Goal: Task Accomplishment & Management: Manage account settings

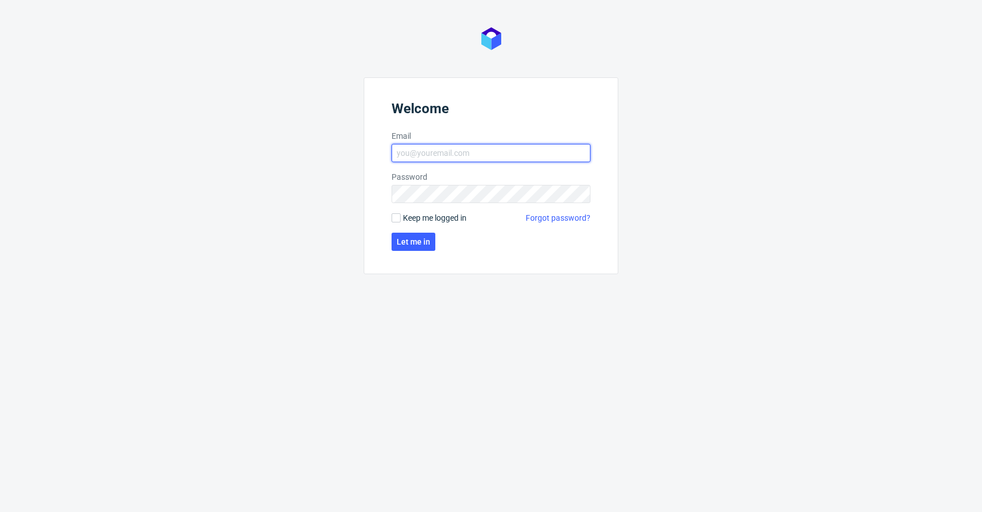
type input "krystian.gaza@packhelp.com"
click at [416, 223] on form "Welcome Email krystian.gaza@packhelp.com Password Keep me logged in Forgot pass…" at bounding box center [491, 175] width 255 height 197
click at [415, 219] on span "Keep me logged in" at bounding box center [435, 217] width 64 height 11
click at [401, 219] on input "Keep me logged in" at bounding box center [396, 217] width 9 height 9
checkbox input "true"
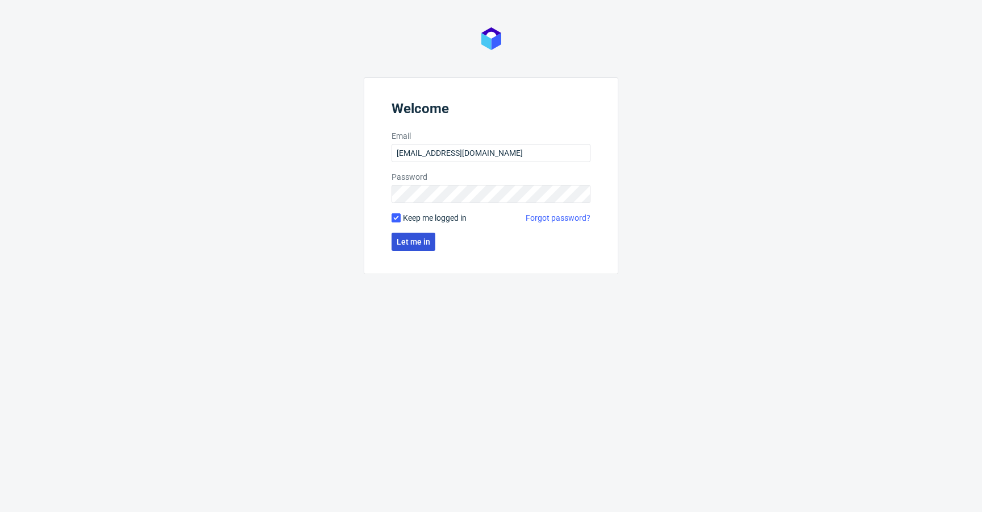
click at [408, 239] on span "Let me in" at bounding box center [414, 242] width 34 height 8
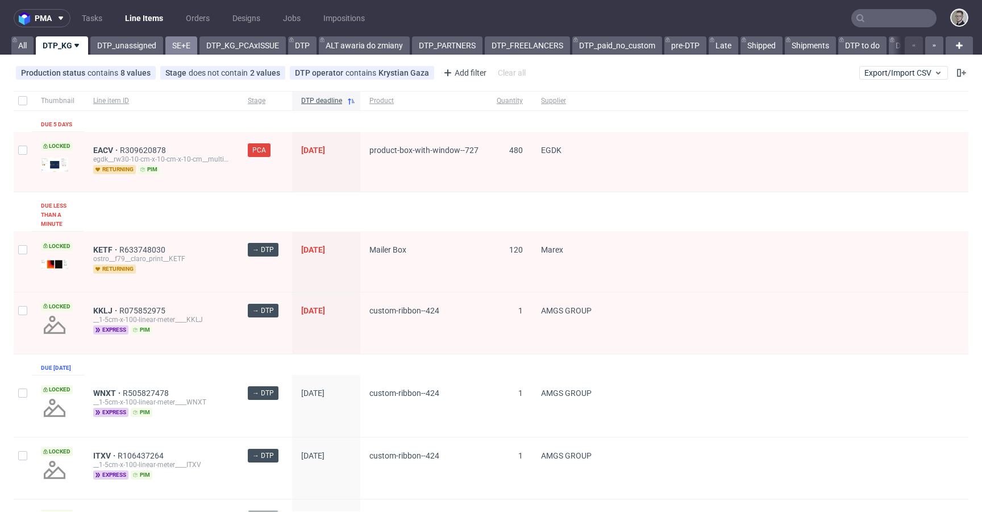
click at [181, 52] on link "SE+E" at bounding box center [181, 45] width 32 height 18
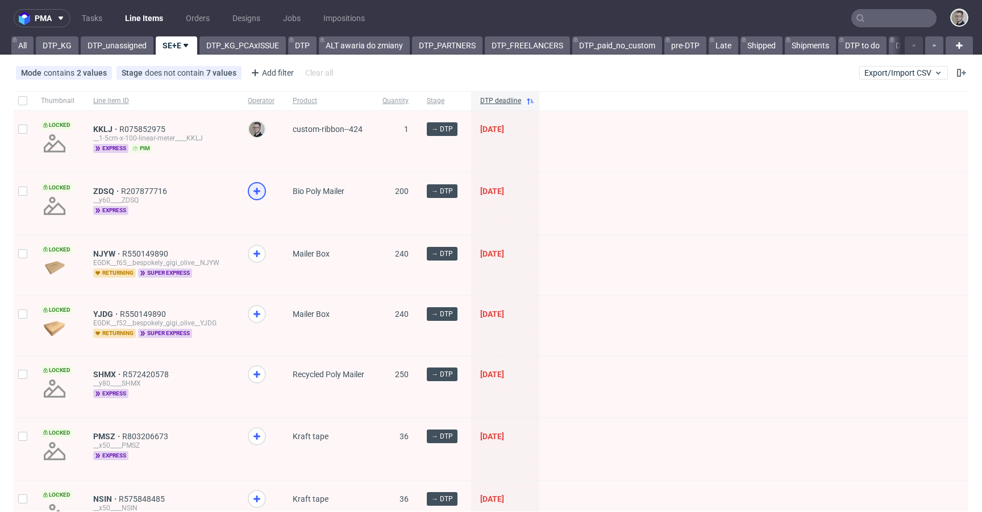
click at [257, 192] on use at bounding box center [256, 191] width 7 height 7
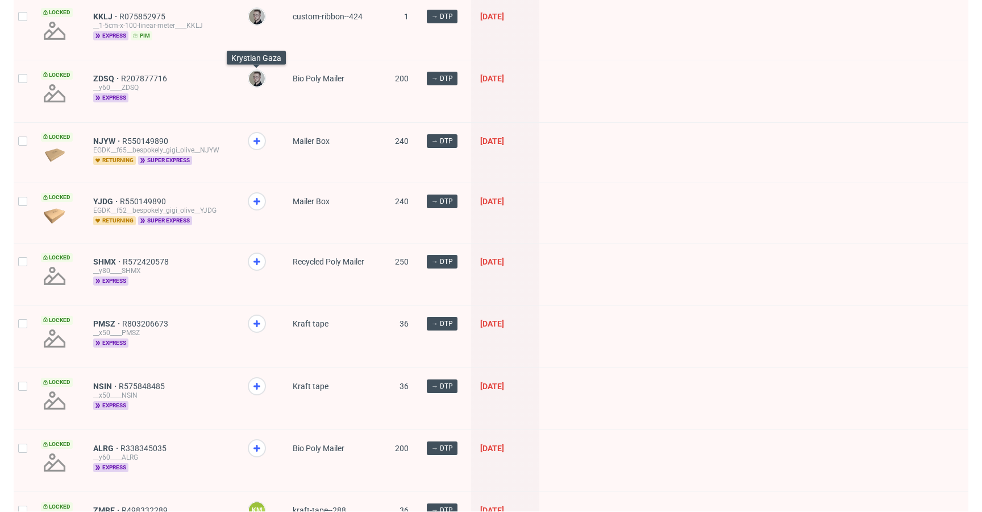
scroll to position [118, 0]
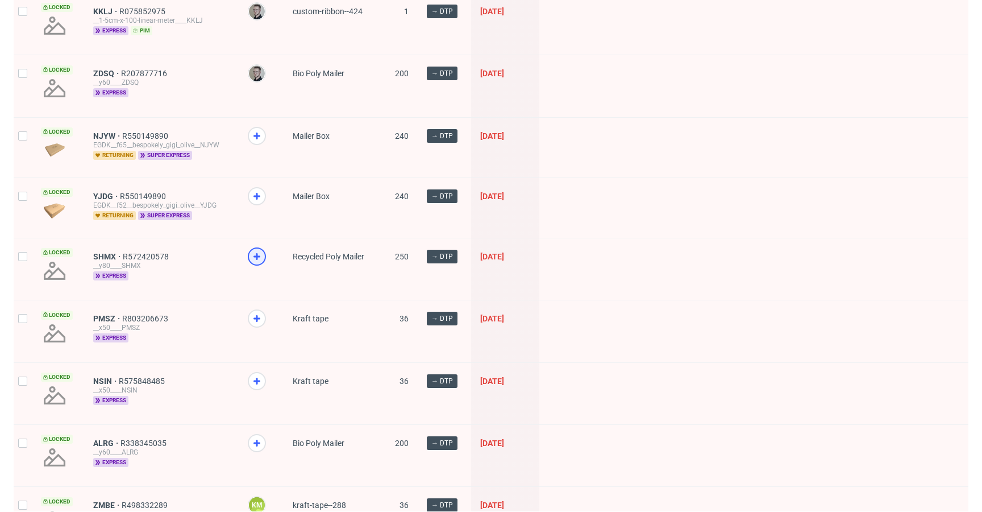
click at [254, 248] on div at bounding box center [257, 256] width 18 height 18
click at [256, 314] on icon at bounding box center [257, 318] width 14 height 14
click at [255, 374] on icon at bounding box center [257, 381] width 14 height 14
click at [255, 436] on icon at bounding box center [257, 443] width 14 height 14
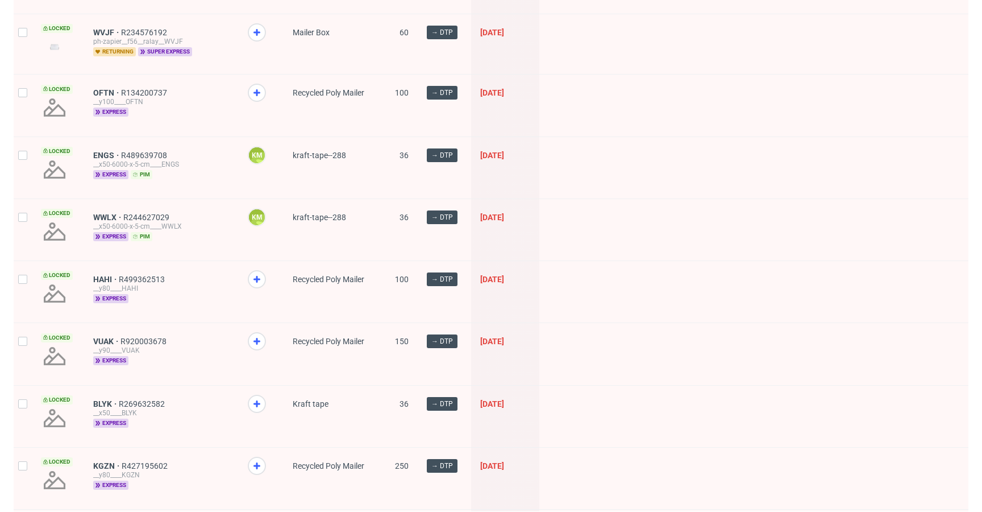
scroll to position [784, 0]
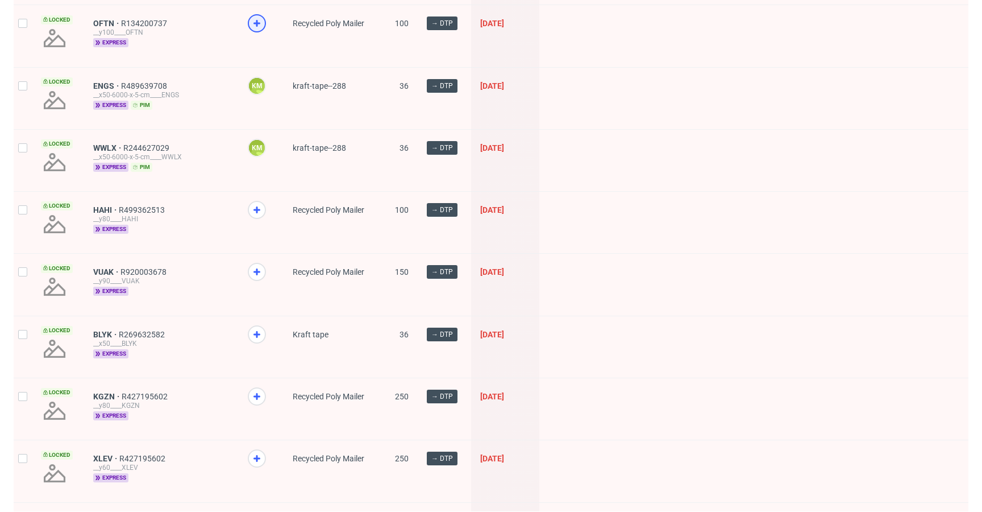
click at [255, 24] on use at bounding box center [256, 23] width 7 height 7
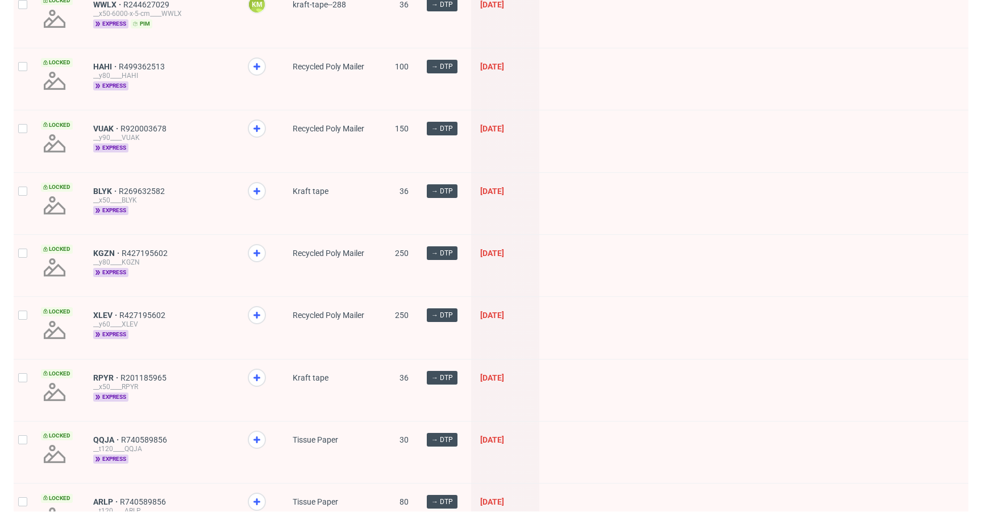
scroll to position [932, 0]
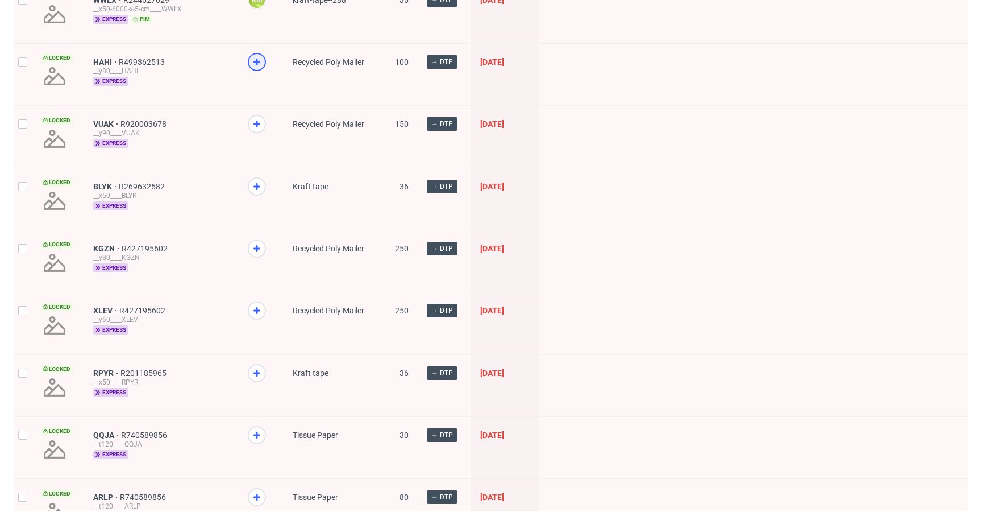
click at [264, 60] on div at bounding box center [257, 62] width 18 height 18
click at [262, 123] on icon at bounding box center [257, 124] width 14 height 14
click at [260, 180] on icon at bounding box center [257, 187] width 14 height 14
click at [261, 248] on icon at bounding box center [257, 249] width 14 height 14
click at [256, 313] on icon at bounding box center [257, 311] width 14 height 14
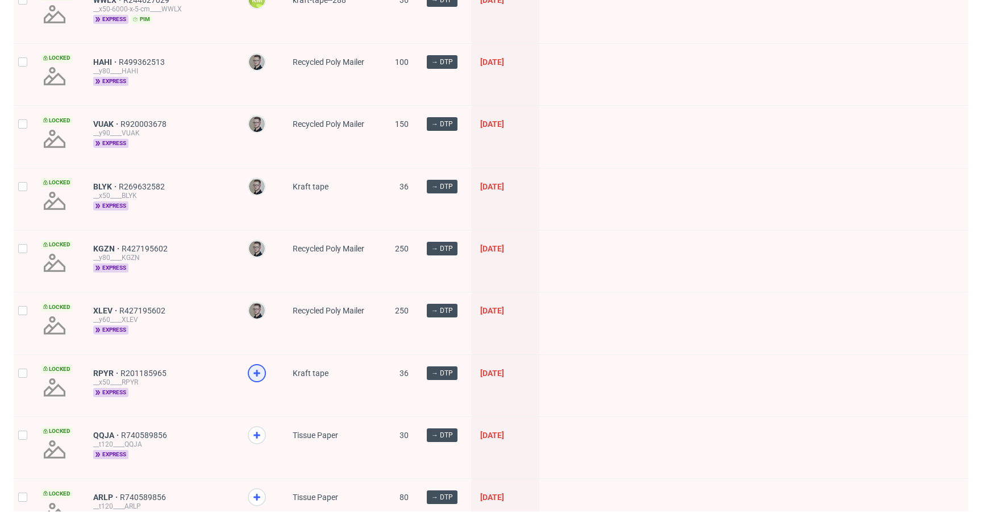
click at [259, 367] on icon at bounding box center [257, 373] width 14 height 14
click at [257, 430] on icon at bounding box center [257, 435] width 14 height 14
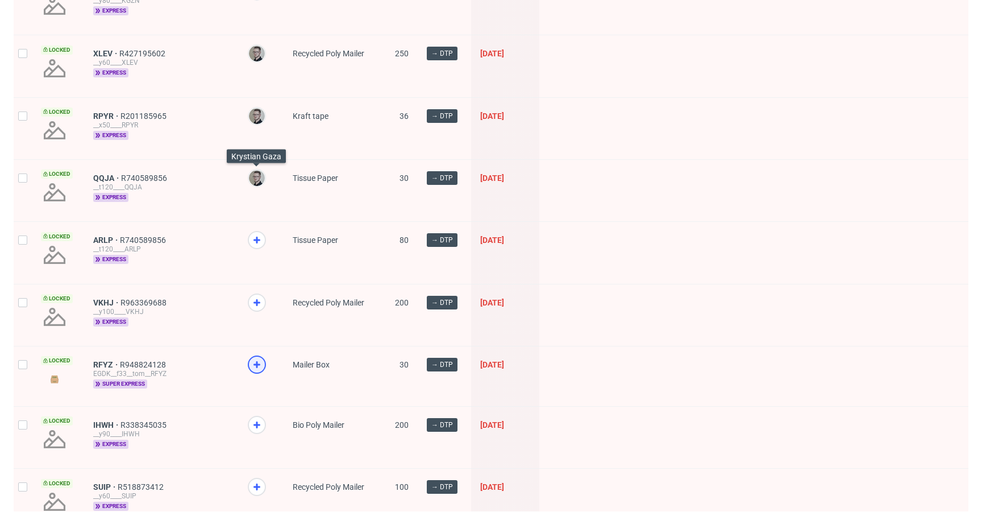
scroll to position [1207, 0]
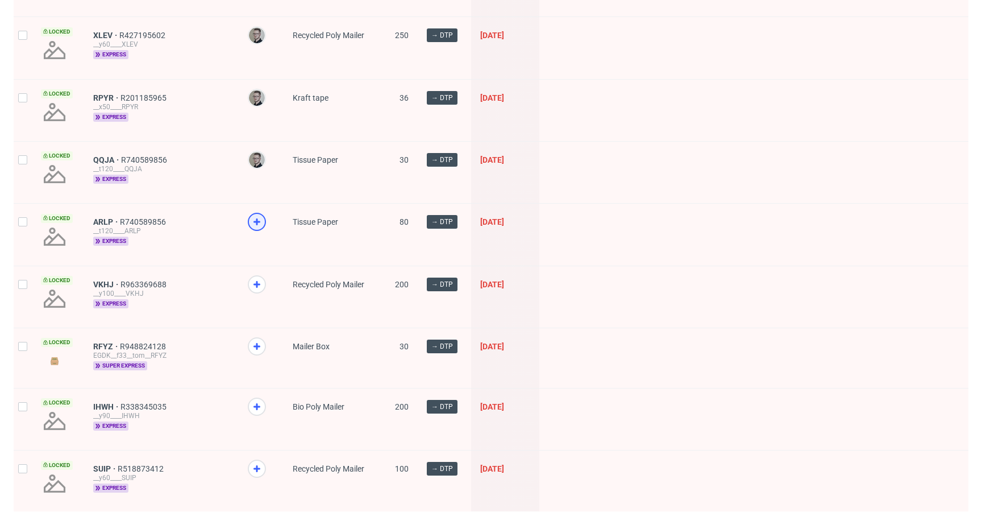
click at [259, 225] on icon at bounding box center [257, 222] width 14 height 14
click at [260, 280] on icon at bounding box center [257, 284] width 14 height 14
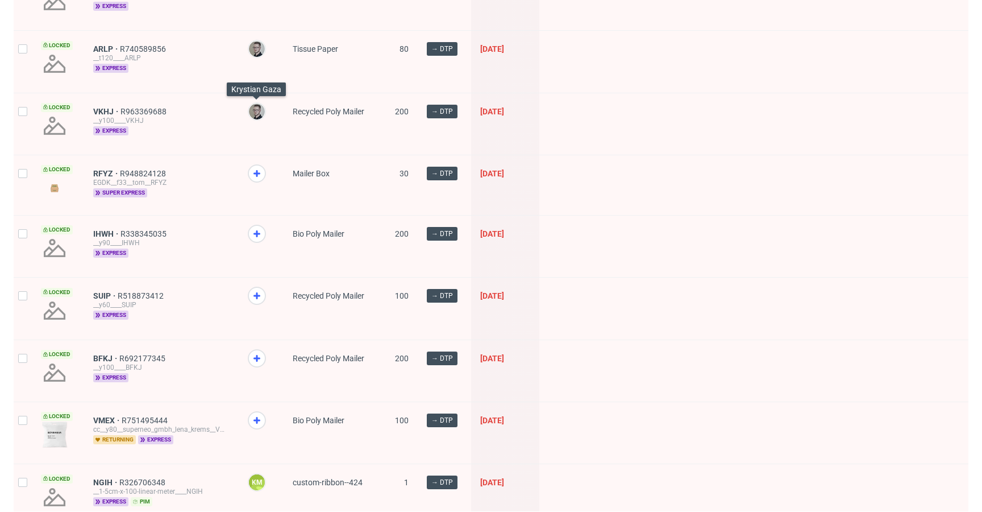
scroll to position [1430, 0]
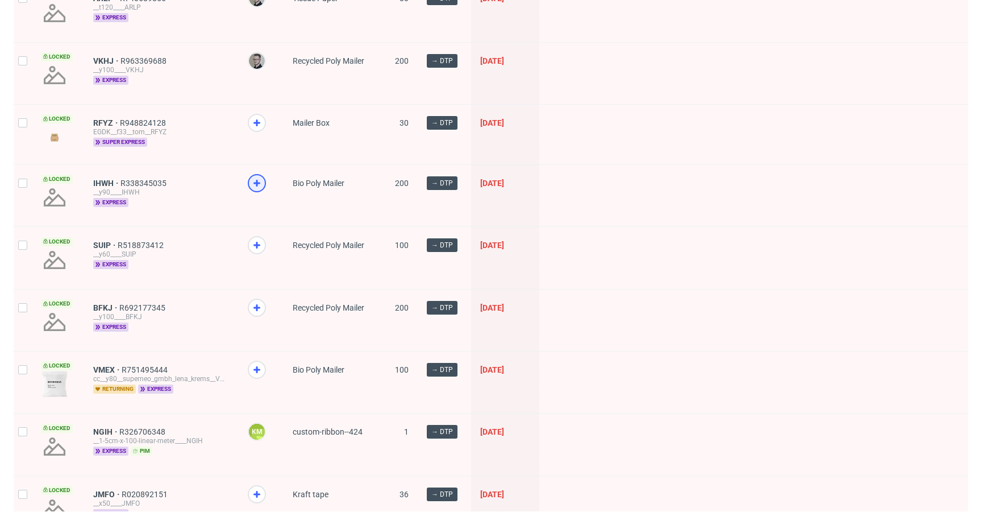
click at [259, 180] on icon at bounding box center [257, 183] width 14 height 14
click at [259, 242] on icon at bounding box center [257, 245] width 14 height 14
click at [256, 310] on icon at bounding box center [257, 308] width 14 height 14
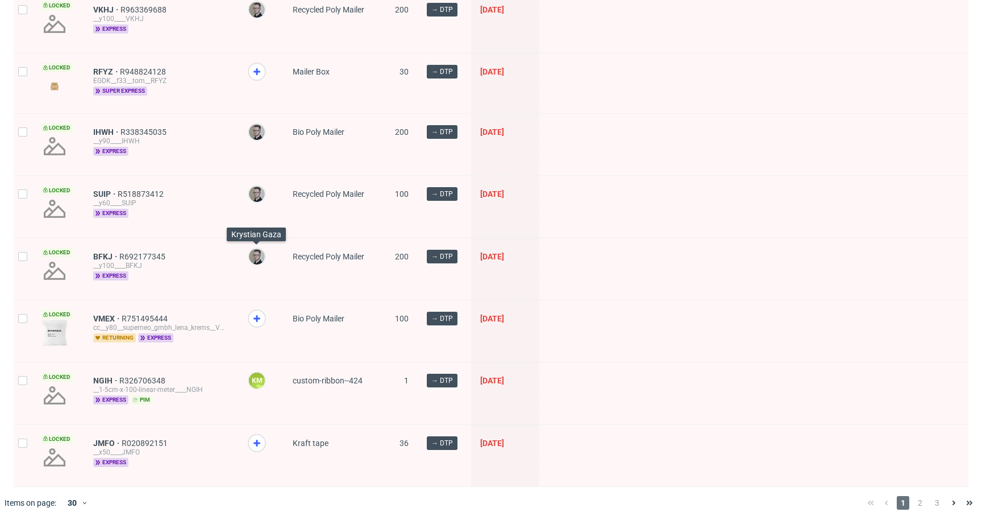
scroll to position [1492, 0]
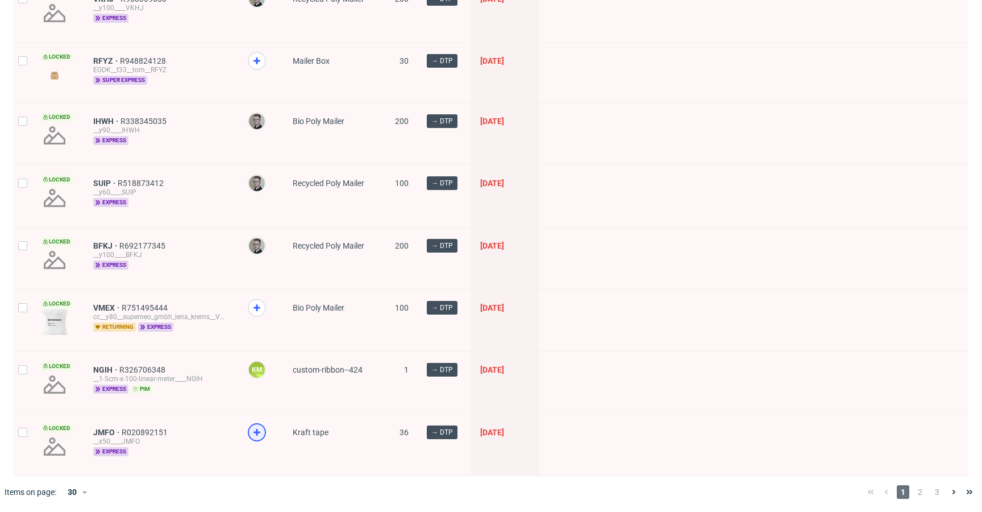
click at [256, 429] on use at bounding box center [256, 432] width 7 height 7
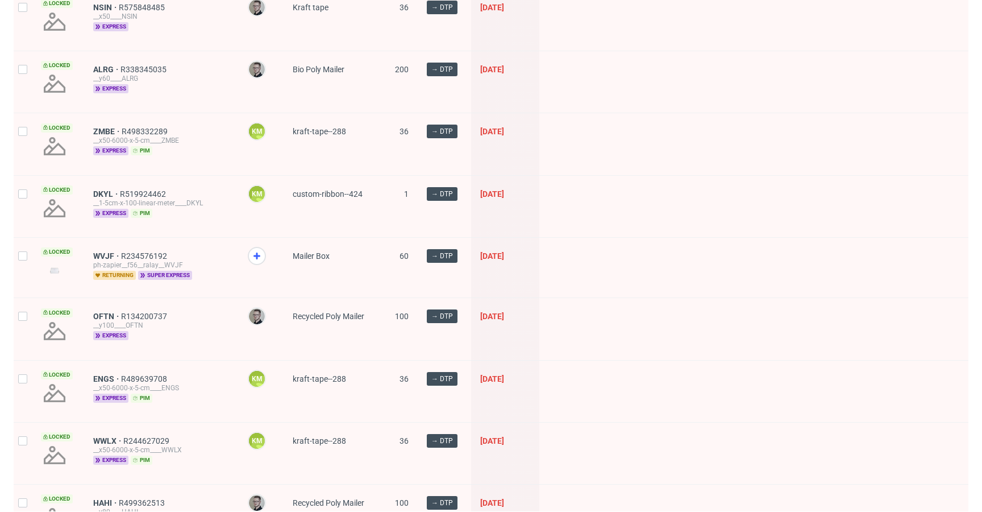
scroll to position [0, 0]
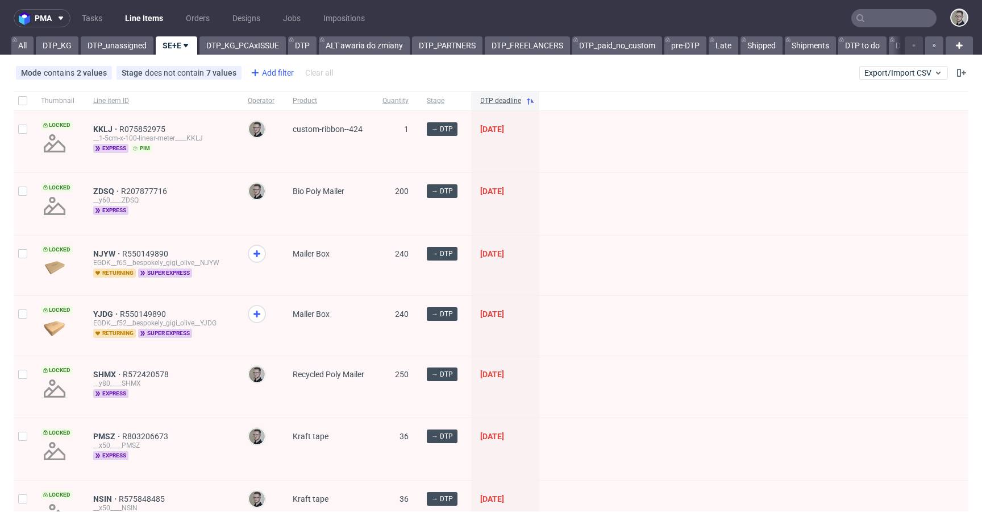
click at [259, 68] on icon at bounding box center [255, 73] width 14 height 14
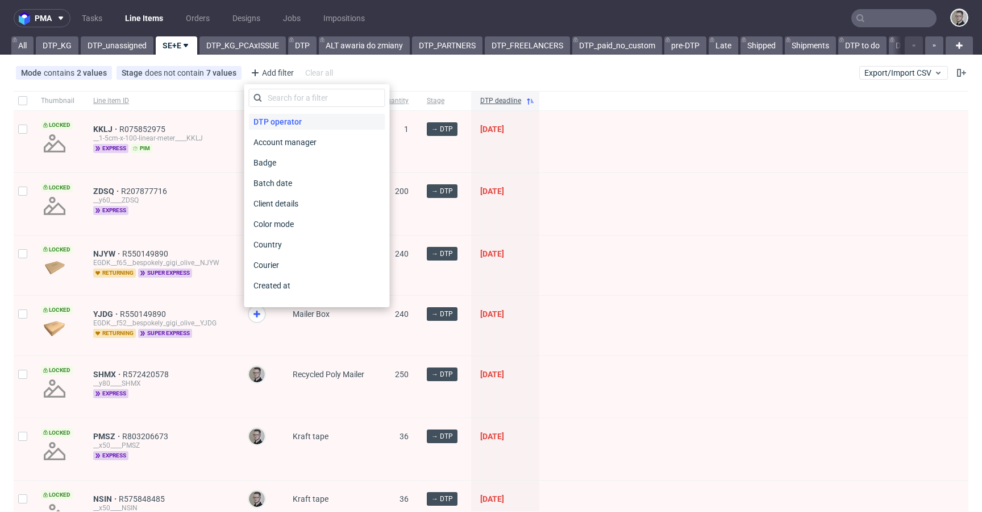
click at [298, 117] on span "DTP operator" at bounding box center [277, 122] width 57 height 16
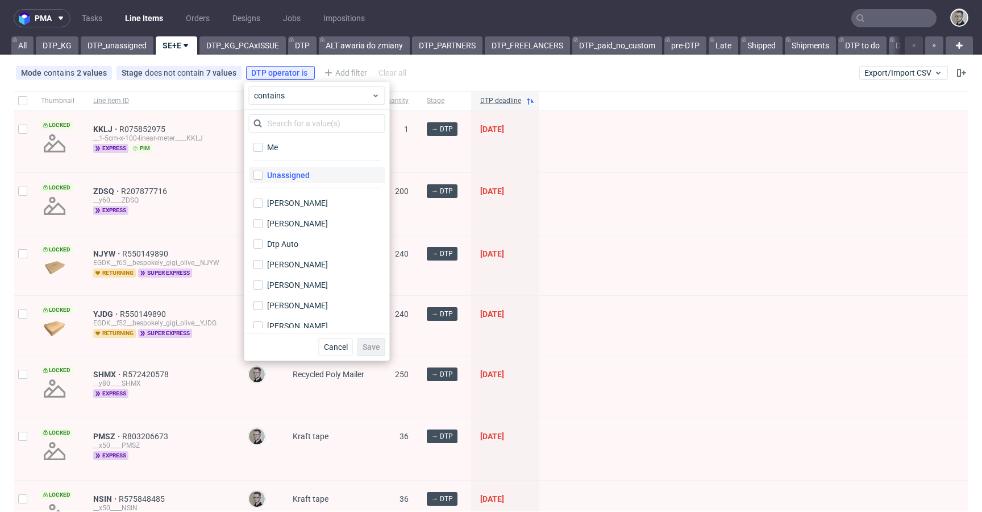
click at [282, 180] on div "Unassigned" at bounding box center [288, 174] width 43 height 11
click at [263, 180] on input "Unassigned" at bounding box center [257, 175] width 9 height 9
checkbox input "true"
click at [376, 338] on button "Save" at bounding box center [372, 347] width 28 height 18
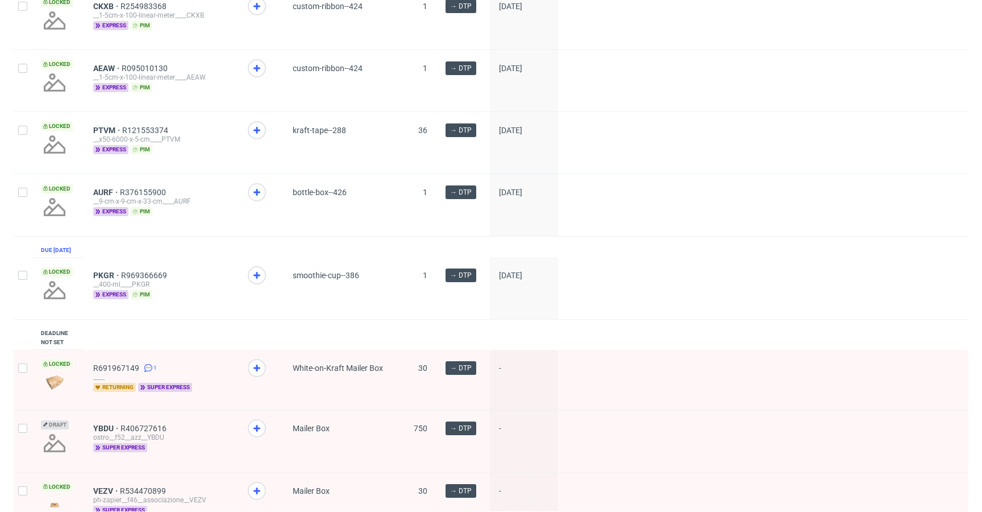
scroll to position [866, 0]
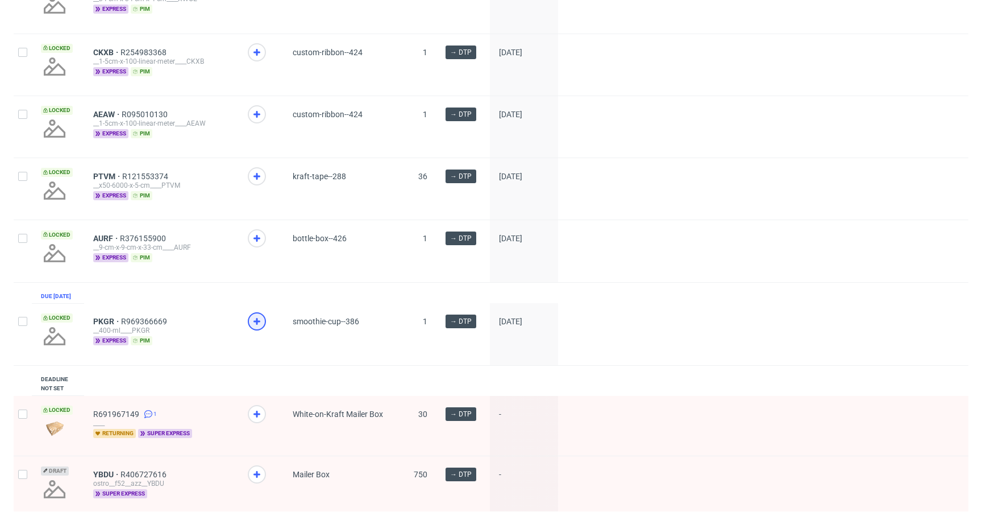
click at [260, 328] on icon at bounding box center [257, 321] width 14 height 14
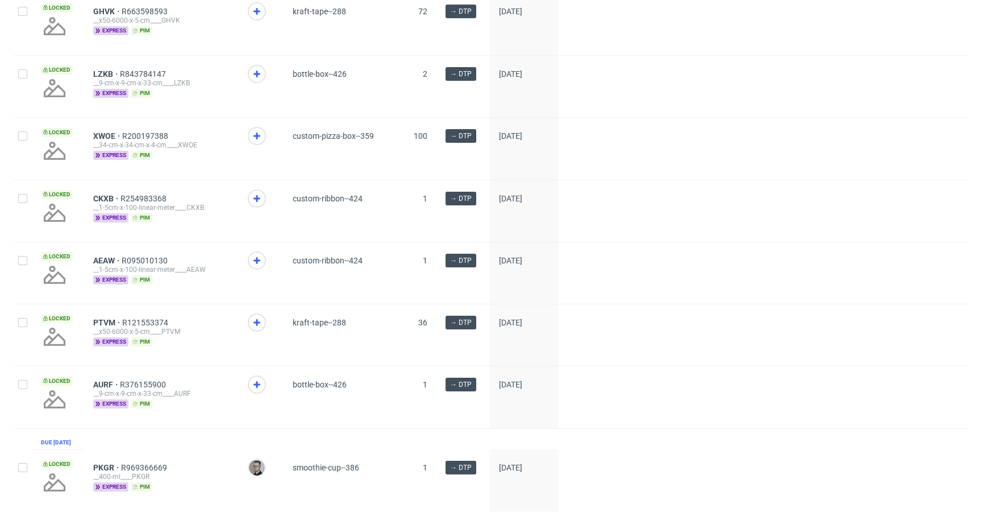
scroll to position [726, 0]
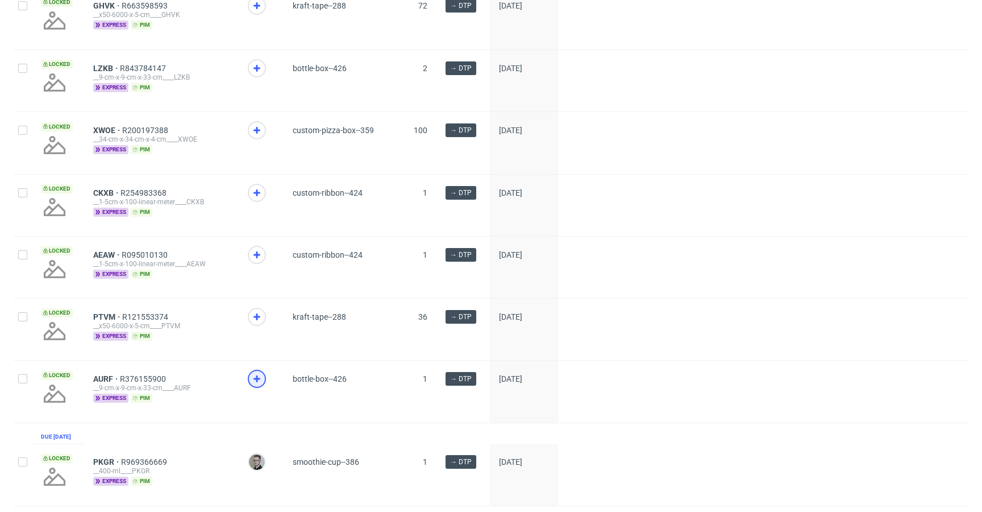
click at [259, 380] on icon at bounding box center [257, 379] width 14 height 14
click at [259, 323] on icon at bounding box center [257, 317] width 14 height 14
click at [257, 258] on use at bounding box center [256, 254] width 7 height 7
click at [257, 196] on use at bounding box center [256, 192] width 7 height 7
click at [261, 137] on icon at bounding box center [257, 130] width 14 height 14
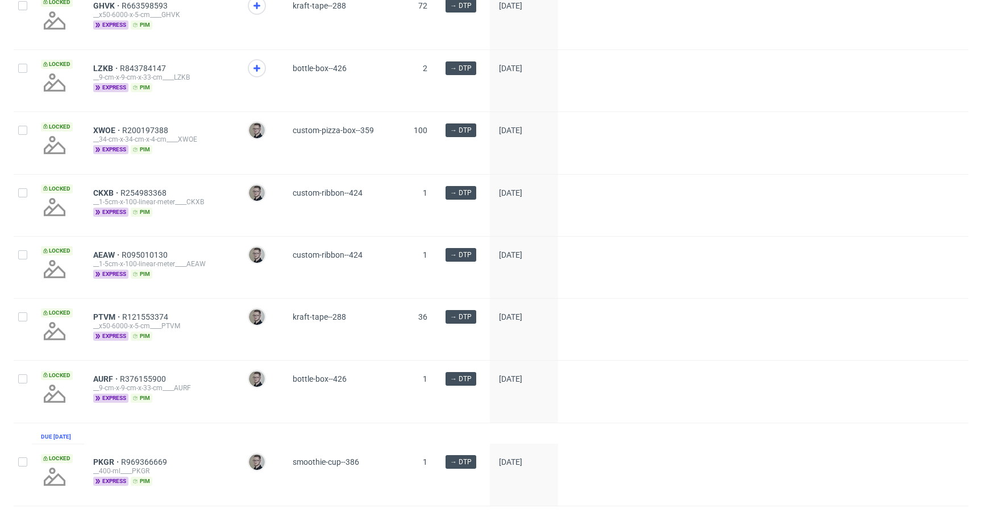
click at [266, 76] on span at bounding box center [261, 78] width 27 height 39
click at [265, 76] on div at bounding box center [257, 68] width 18 height 18
click at [257, 10] on icon at bounding box center [257, 6] width 14 height 14
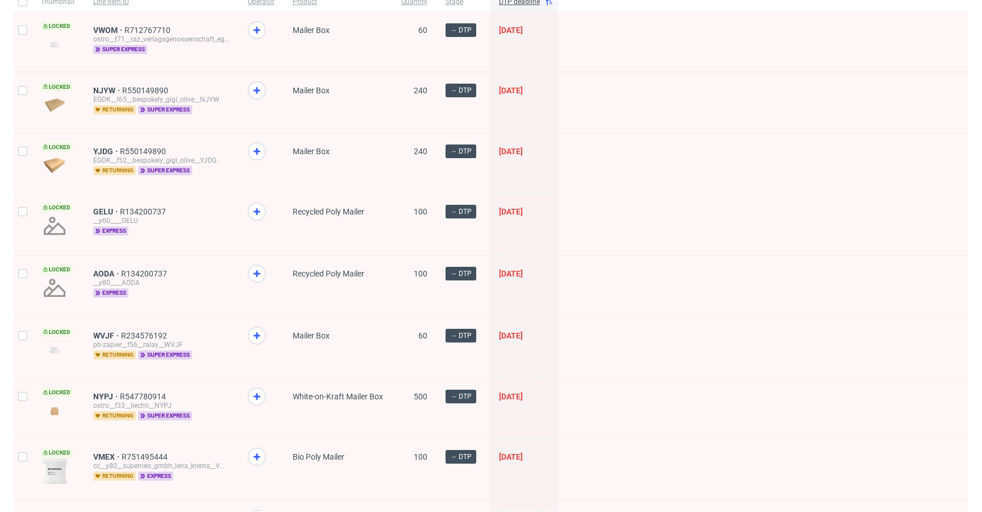
scroll to position [131, 0]
click at [252, 271] on icon at bounding box center [257, 275] width 14 height 14
click at [256, 215] on icon at bounding box center [257, 213] width 14 height 14
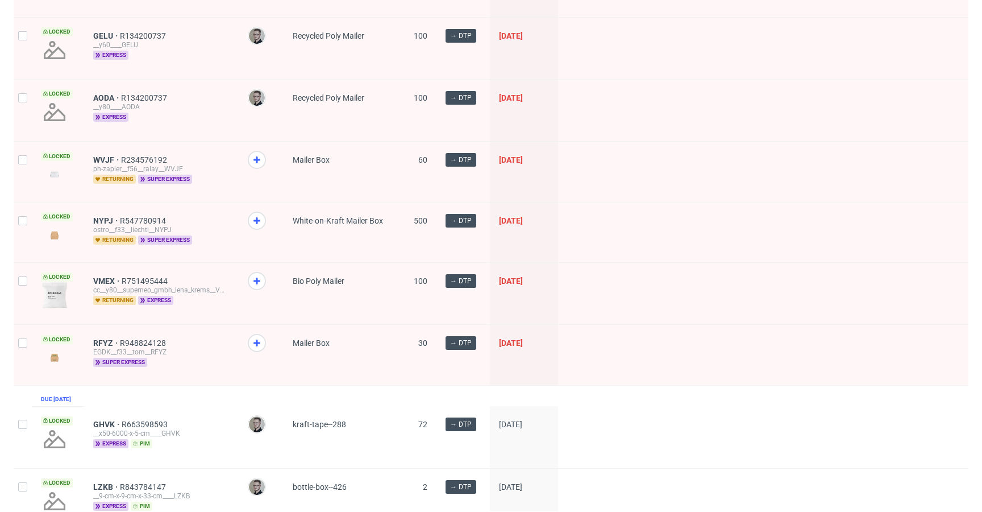
scroll to position [311, 0]
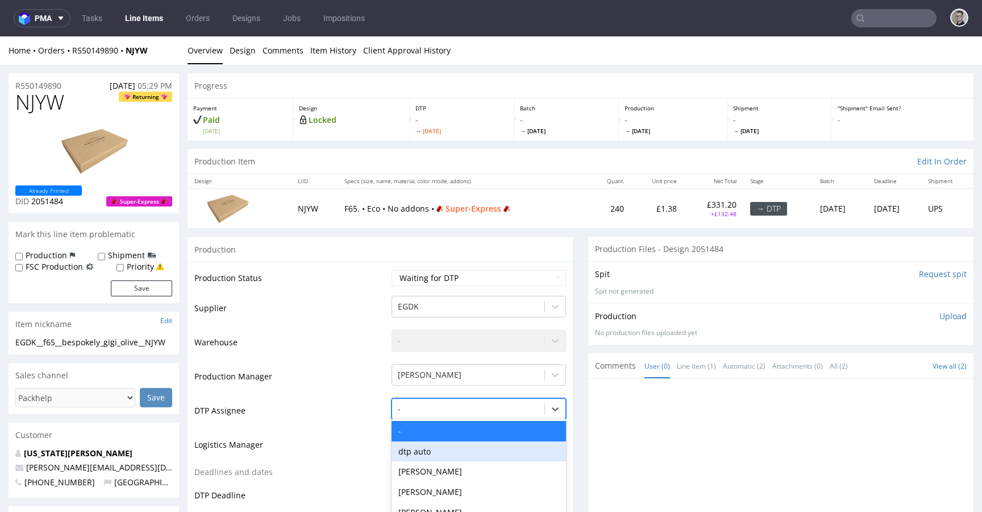
scroll to position [82, 0]
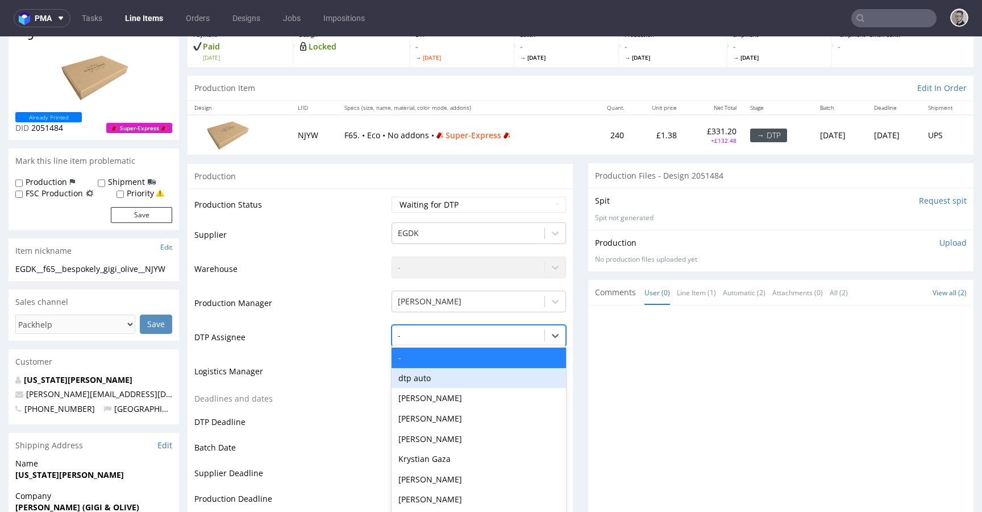
click at [451, 340] on div "dtp auto, 2 of 31. 31 results available. Use Up and Down to choose options, pre…" at bounding box center [479, 333] width 174 height 16
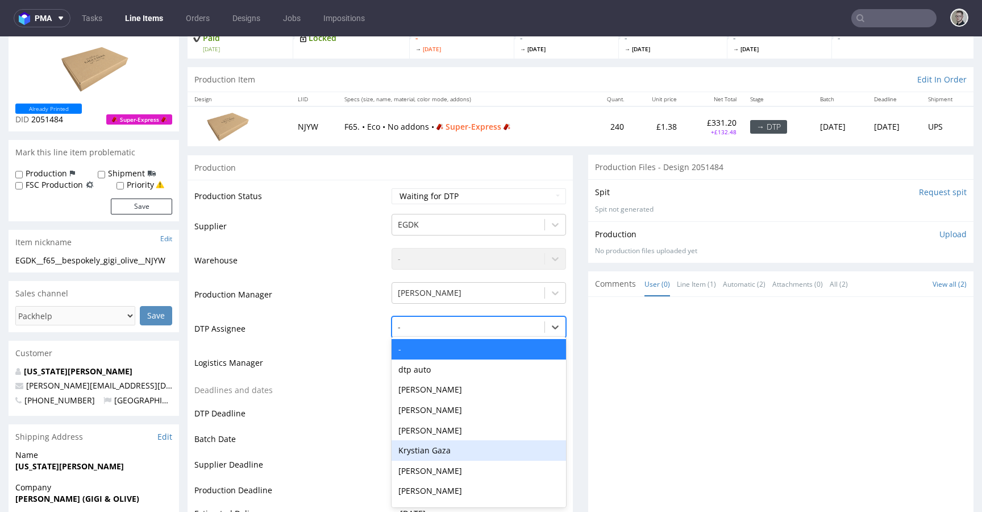
click at [449, 445] on div "Krystian Gaza" at bounding box center [479, 450] width 174 height 20
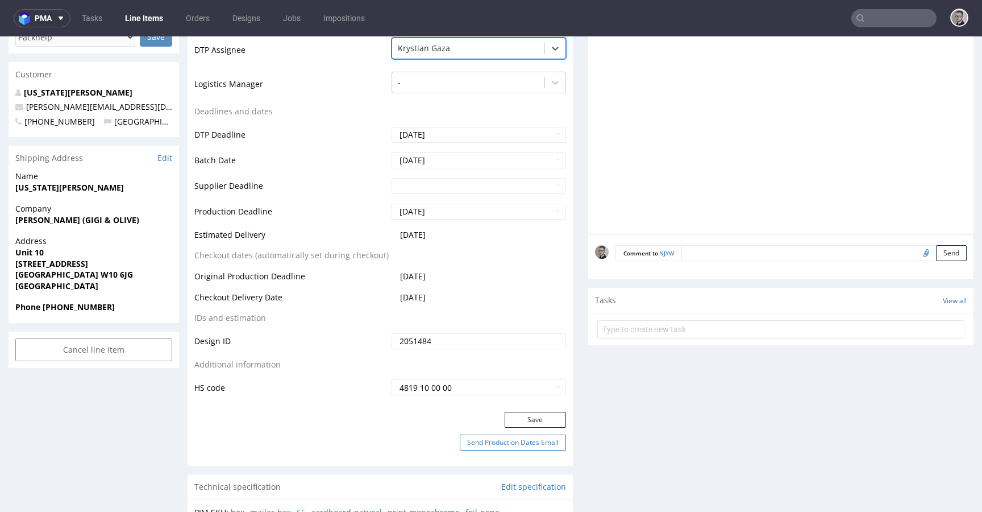
scroll to position [369, 0]
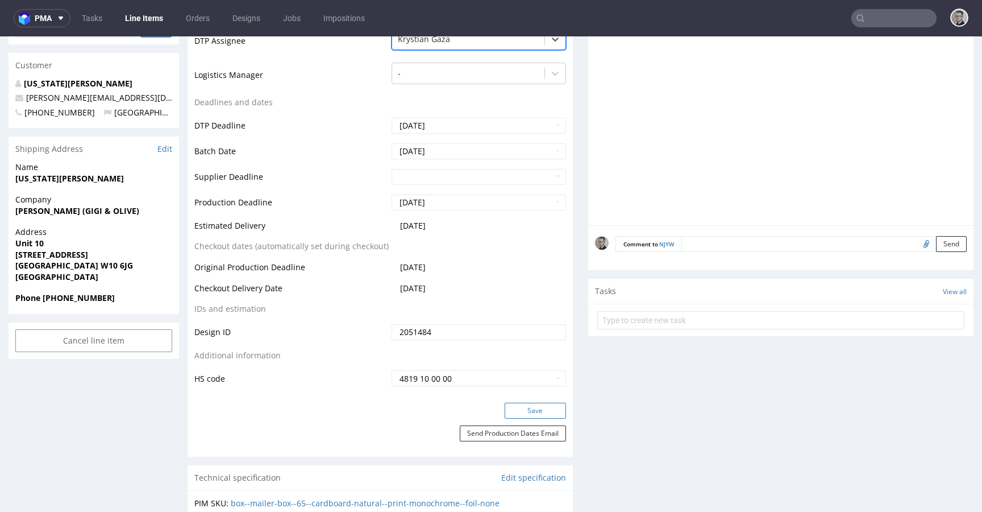
click at [528, 408] on button "Save" at bounding box center [535, 410] width 61 height 16
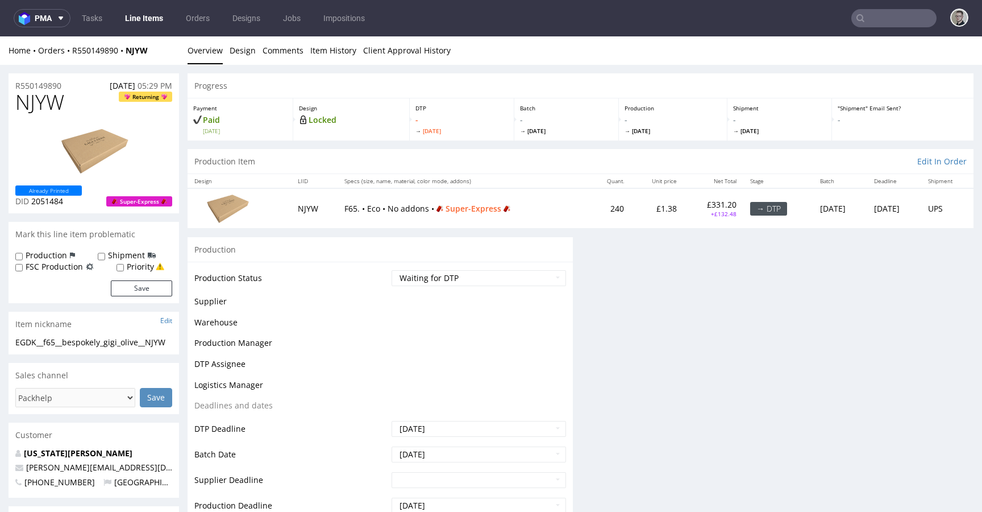
scroll to position [0, 0]
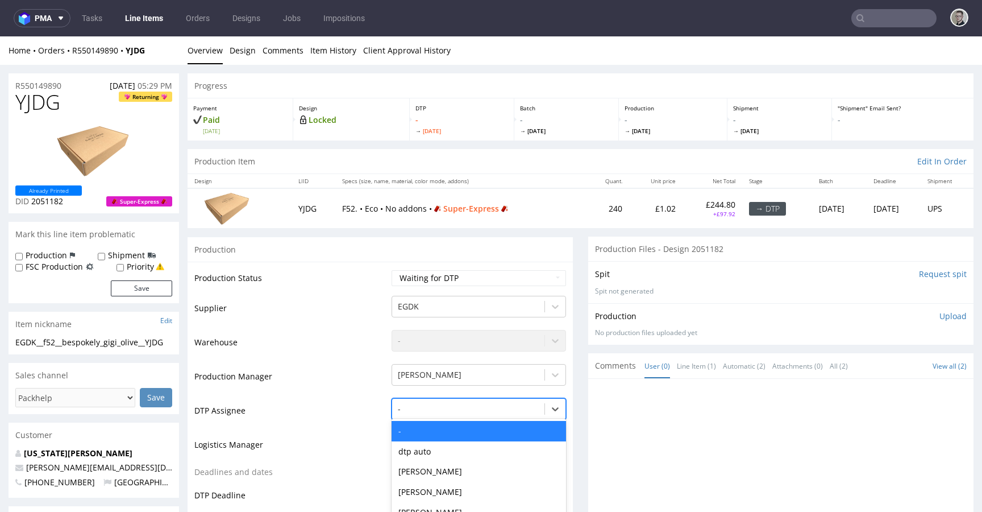
scroll to position [82, 0]
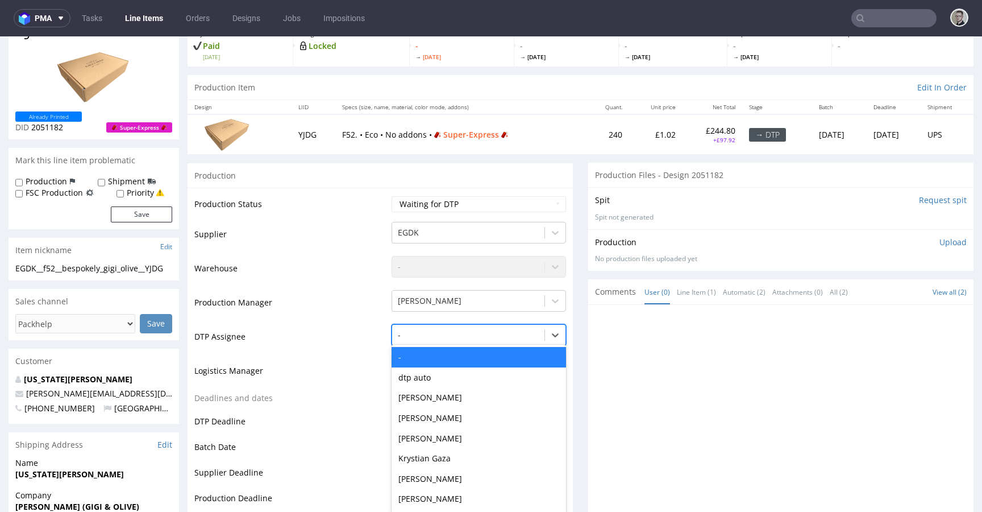
click at [496, 340] on div "- selected, 1 of 31. 31 results available. Use Up and Down to choose options, p…" at bounding box center [479, 332] width 174 height 16
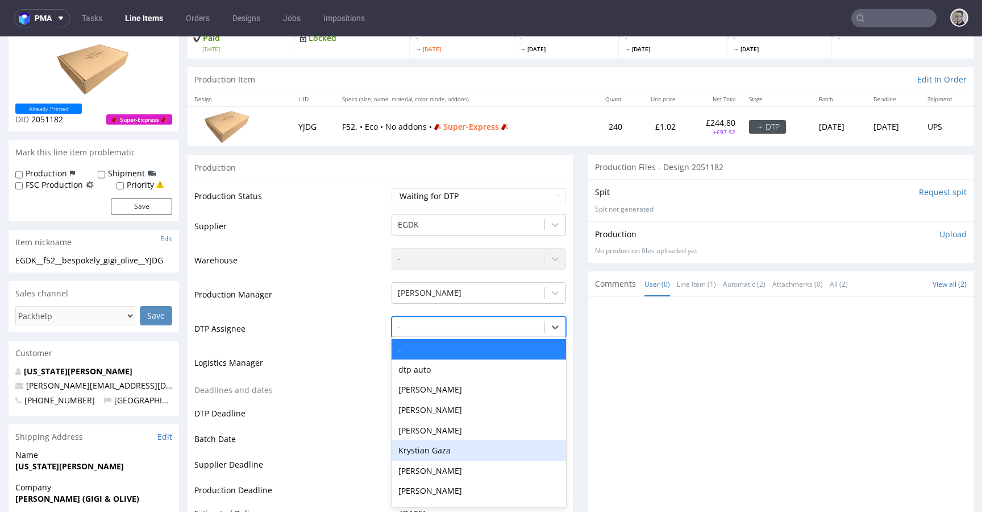
click at [471, 447] on div "Krystian Gaza" at bounding box center [479, 450] width 174 height 20
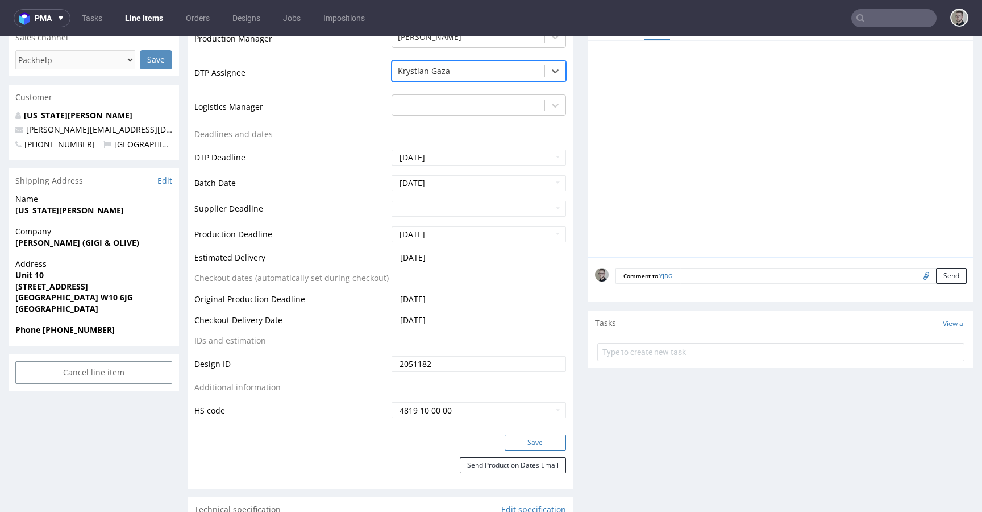
scroll to position [338, 0]
click at [537, 445] on button "Save" at bounding box center [535, 442] width 61 height 16
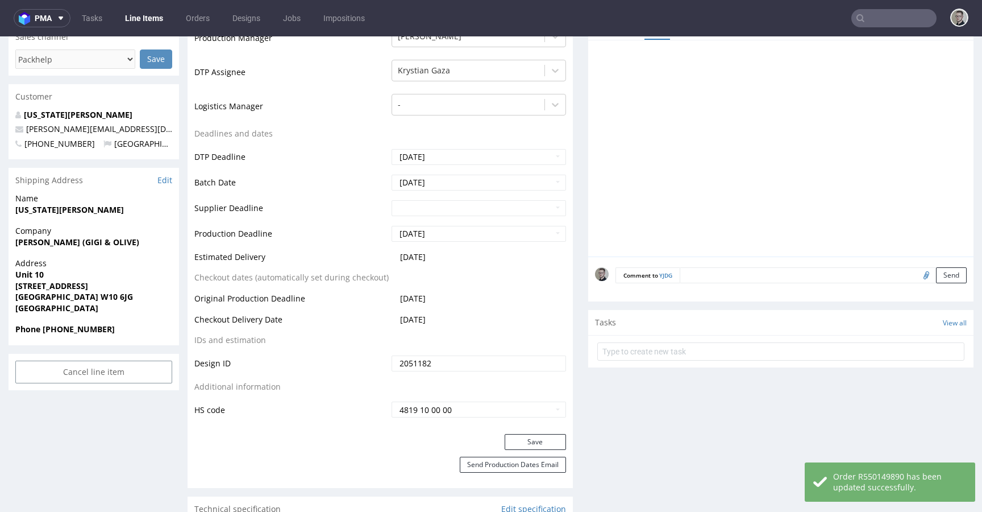
scroll to position [0, 0]
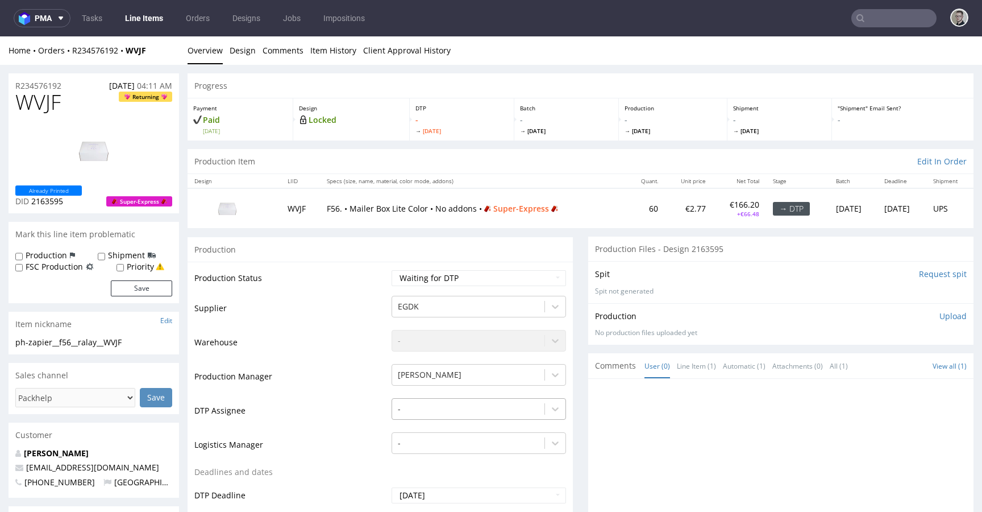
click at [456, 405] on div "-" at bounding box center [479, 406] width 174 height 16
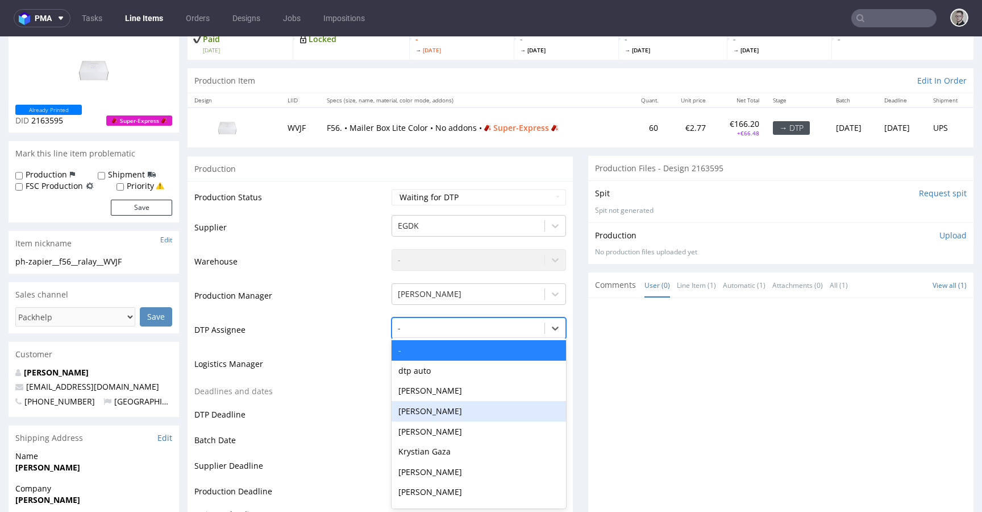
scroll to position [82, 0]
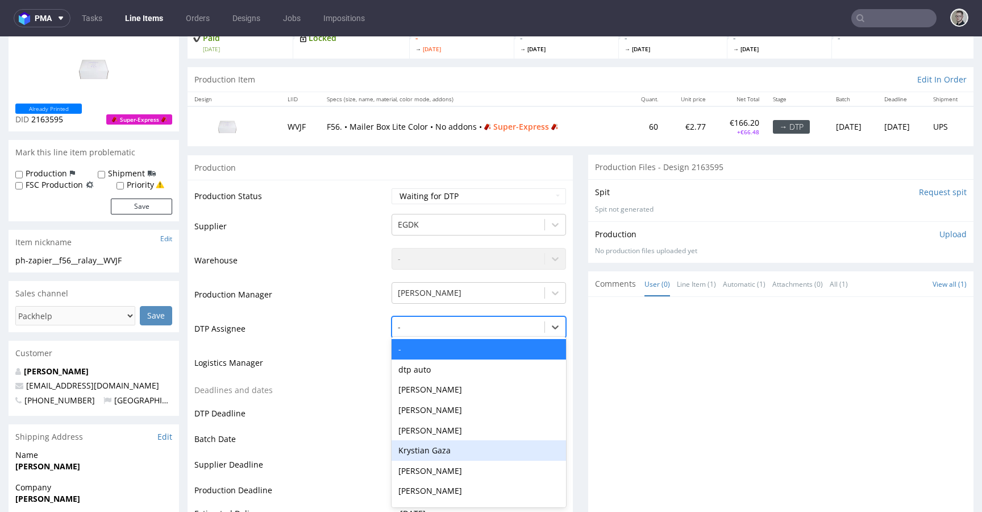
click at [462, 446] on div "Krystian Gaza" at bounding box center [479, 450] width 174 height 20
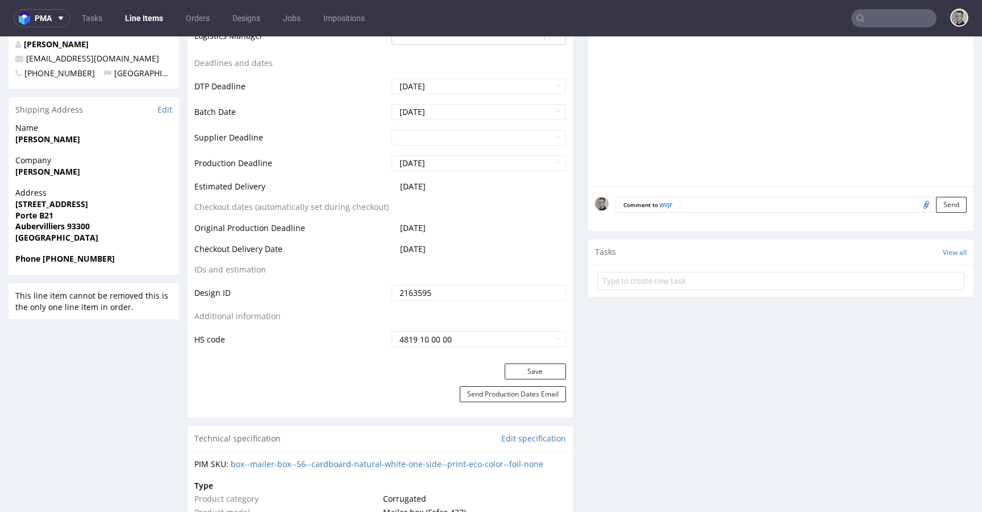
scroll to position [420, 0]
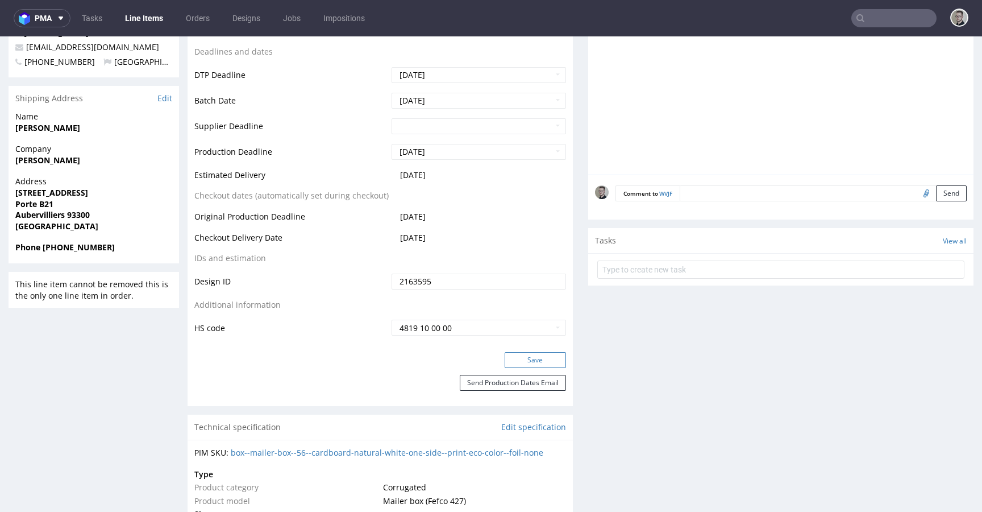
click at [551, 363] on button "Save" at bounding box center [535, 360] width 61 height 16
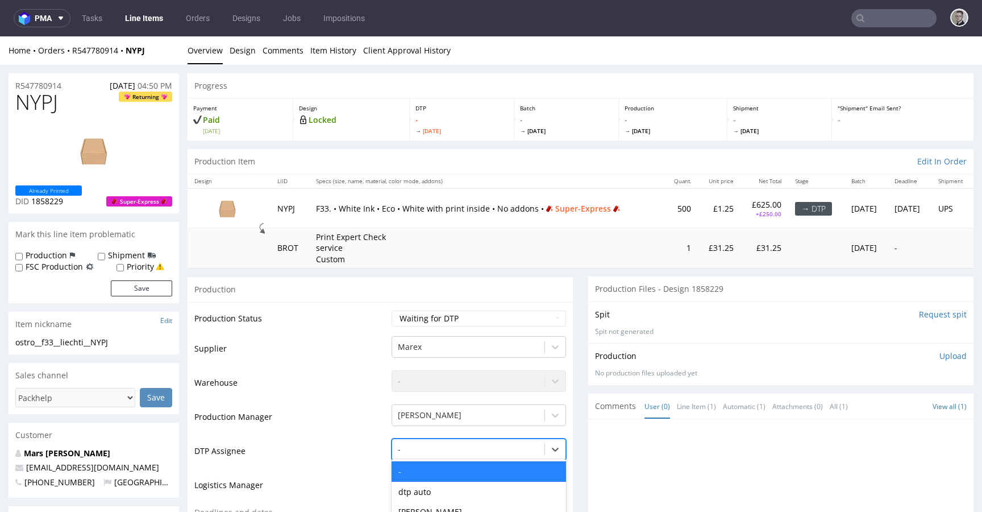
scroll to position [122, 0]
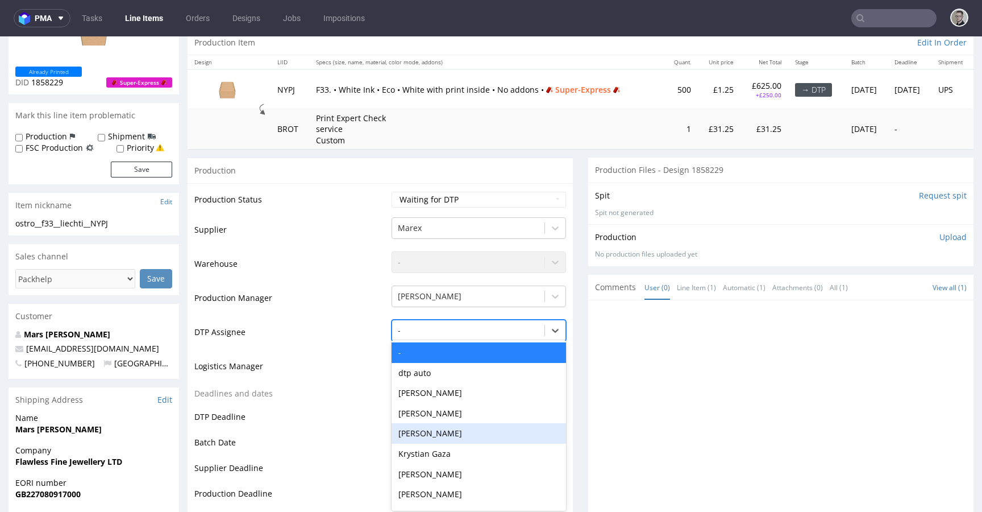
click at [478, 335] on div "[PERSON_NAME], 5 of 31. 31 results available. Use Up and Down to choose options…" at bounding box center [479, 327] width 174 height 16
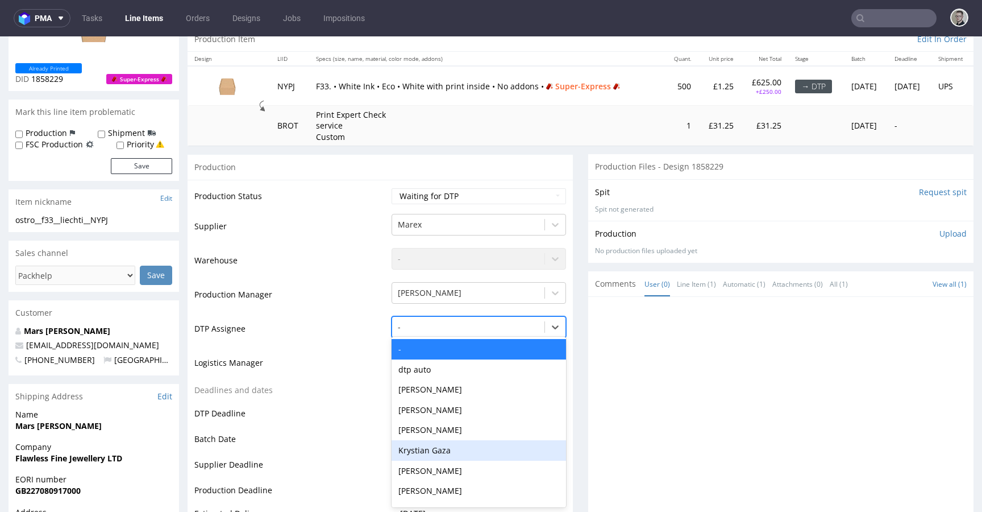
click at [478, 444] on div "Krystian Gaza" at bounding box center [479, 450] width 174 height 20
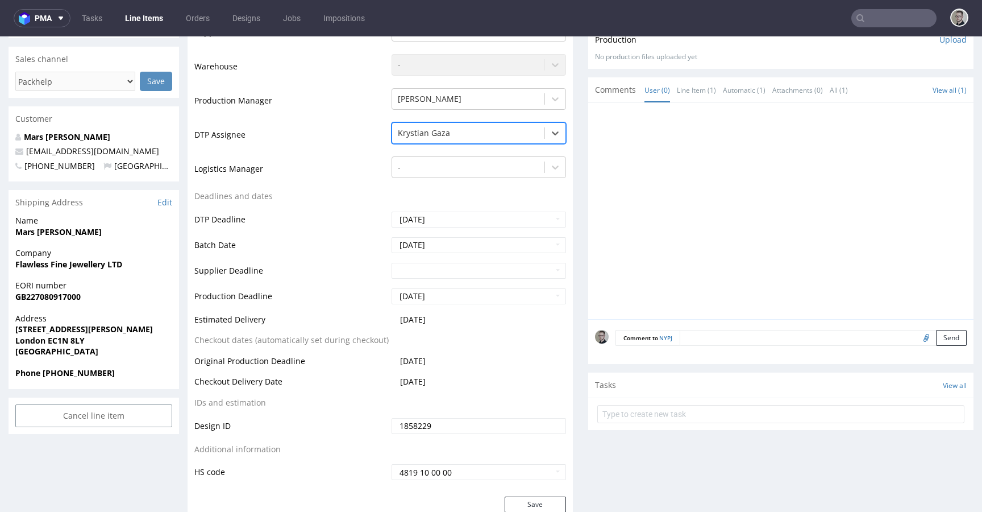
scroll to position [381, 0]
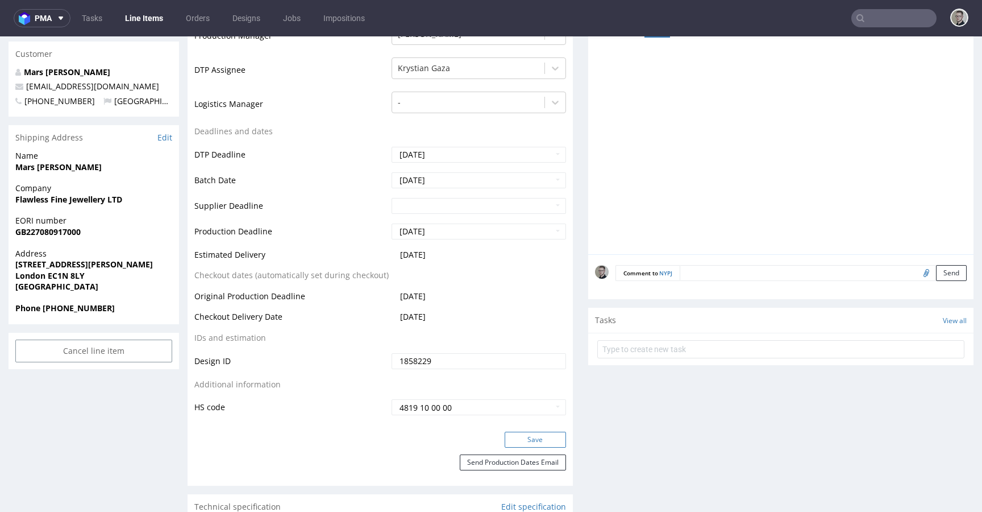
click at [534, 431] on button "Save" at bounding box center [535, 439] width 61 height 16
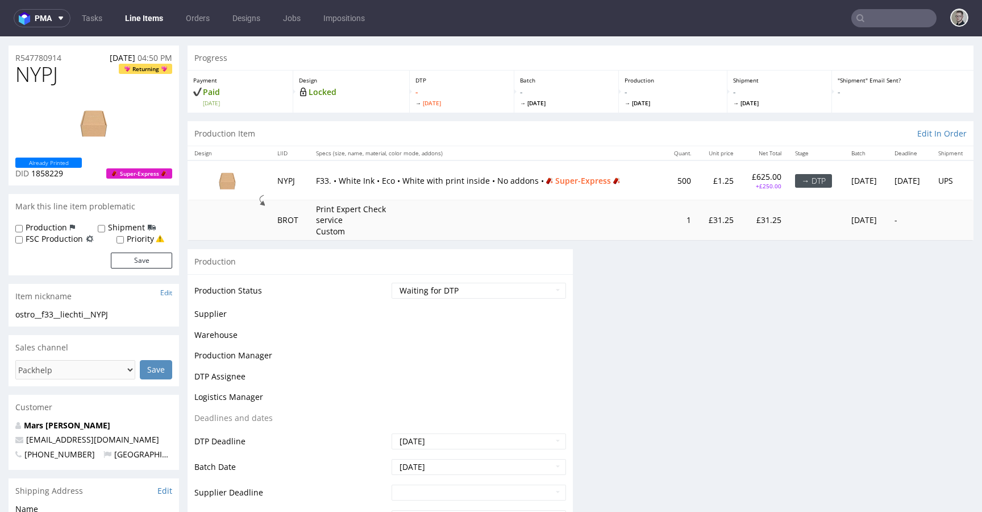
scroll to position [28, 0]
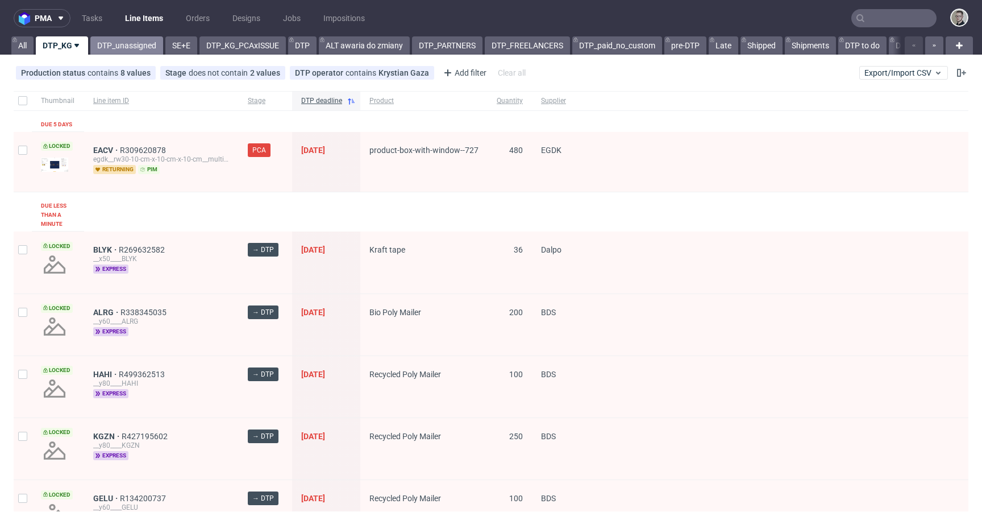
click at [115, 48] on link "DTP_unassigned" at bounding box center [126, 45] width 73 height 18
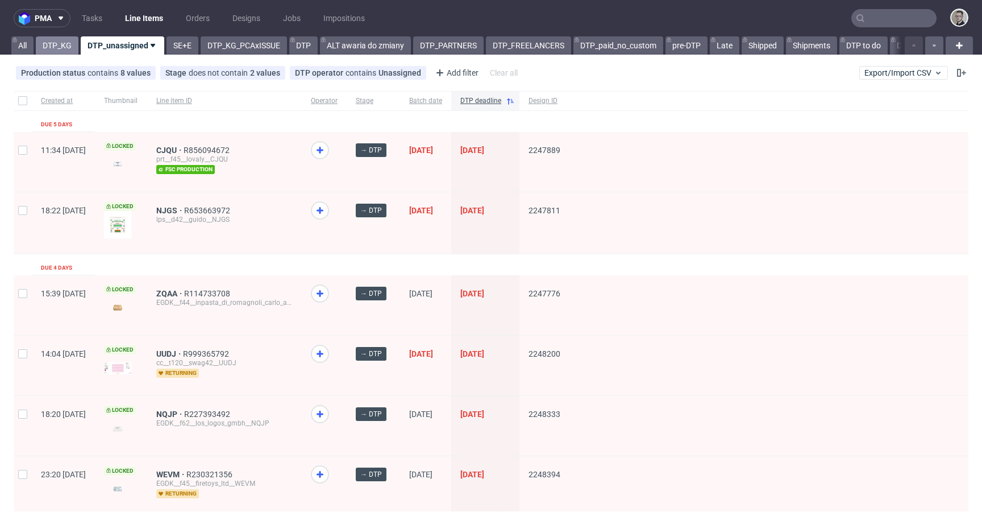
click at [66, 49] on link "DTP_KG" at bounding box center [57, 45] width 43 height 18
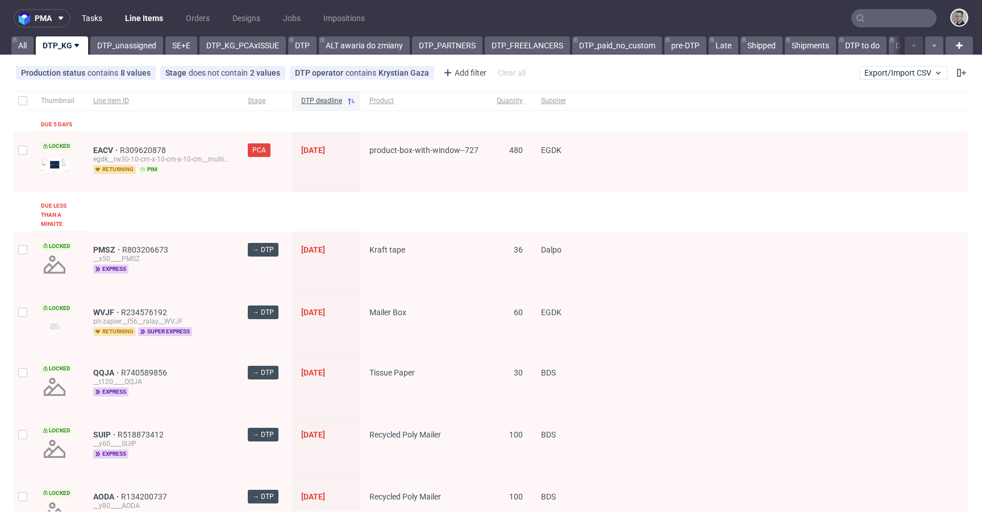
click at [99, 24] on link "Tasks" at bounding box center [92, 18] width 34 height 18
click at [95, 149] on span "EACV" at bounding box center [106, 150] width 27 height 9
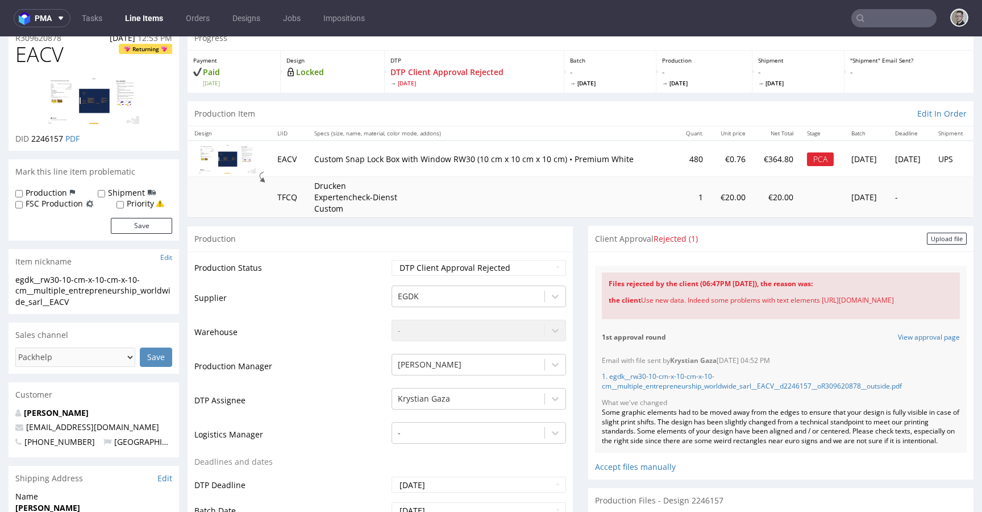
scroll to position [56, 0]
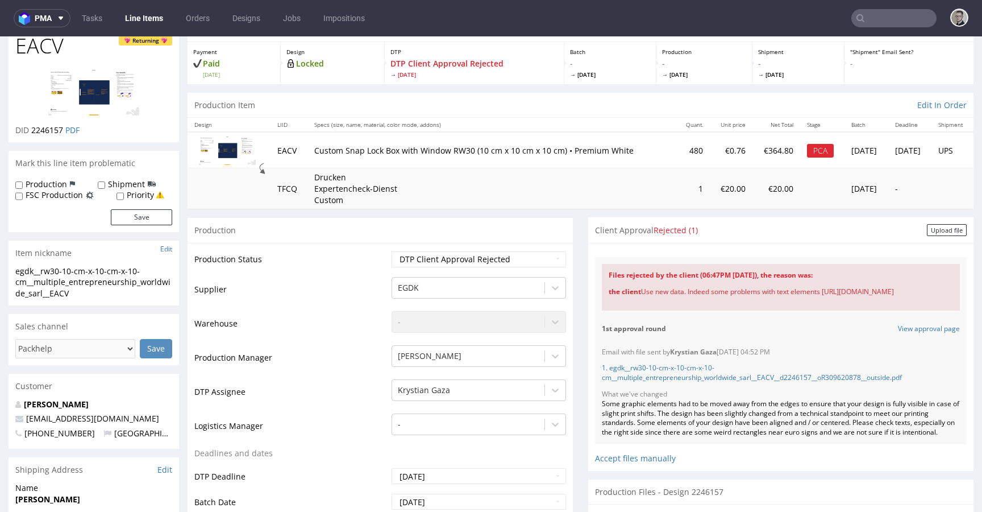
drag, startPoint x: 822, startPoint y: 291, endPoint x: 938, endPoint y: 307, distance: 116.5
click at [938, 307] on div "Files rejected by the client (06:47PM [DATE]), the reason was: the client Use n…" at bounding box center [781, 287] width 358 height 47
copy div "[URL][DOMAIN_NAME]"
click at [947, 292] on div "Files rejected by the client (06:47PM [DATE]), the reason was: the client Use n…" at bounding box center [781, 287] width 358 height 47
drag, startPoint x: 920, startPoint y: 292, endPoint x: 596, endPoint y: 275, distance: 324.4
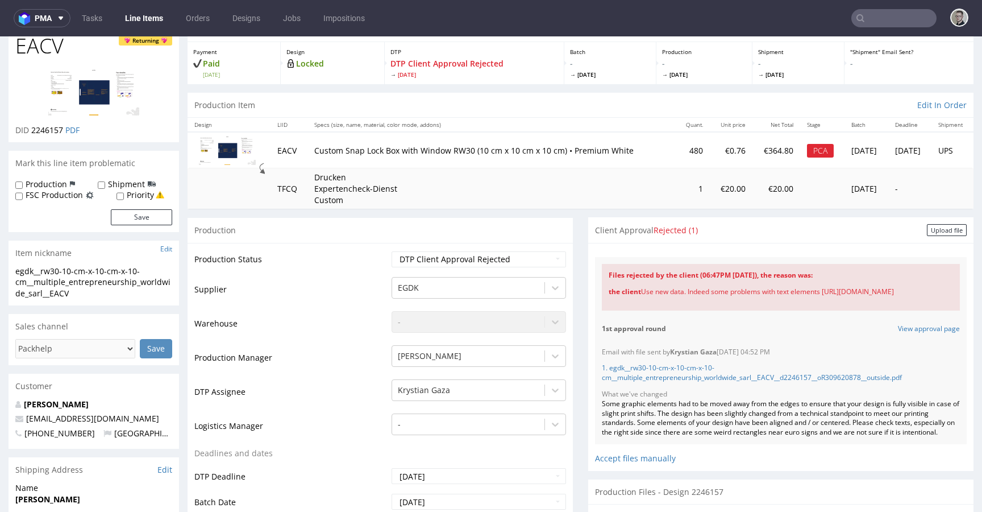
click at [596, 275] on div "Files rejected by the client (06:47PM [DATE]), the reason was: the client Use n…" at bounding box center [781, 287] width 372 height 60
copy div "Files rejected by the client (06:47PM [DATE]), the reason was: the client Use n…"
click at [506, 261] on select "Waiting for Artwork Waiting for Diecut Waiting for Mockup Waiting for DTP Waiti…" at bounding box center [479, 259] width 174 height 16
select select "dtp_issue"
click at [392, 251] on select "Waiting for Artwork Waiting for Diecut Waiting for Mockup Waiting for DTP Waiti…" at bounding box center [479, 259] width 174 height 16
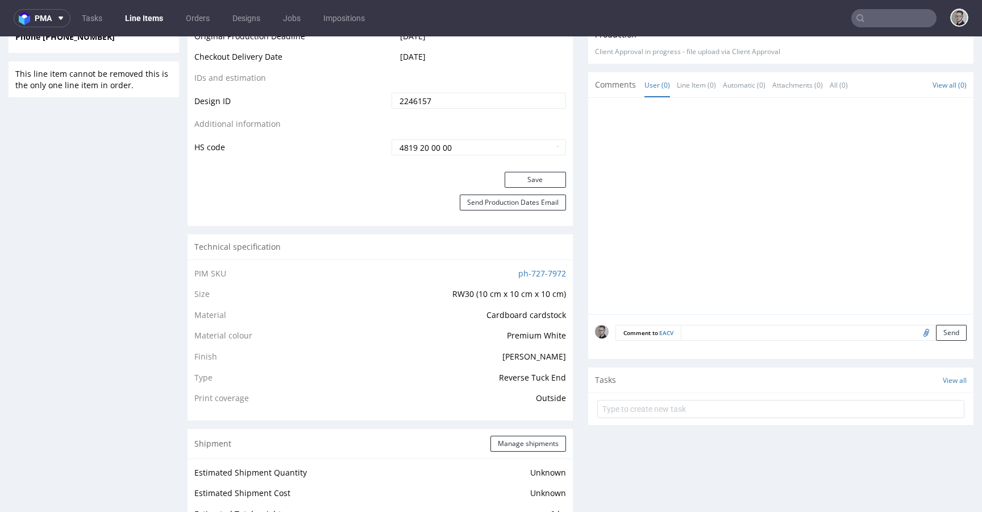
scroll to position [631, 0]
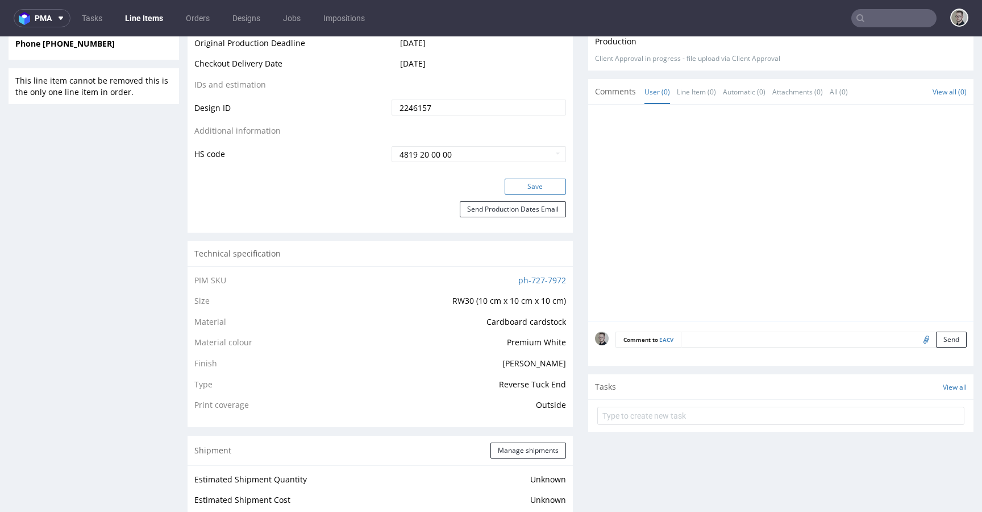
click at [541, 180] on button "Save" at bounding box center [535, 186] width 61 height 16
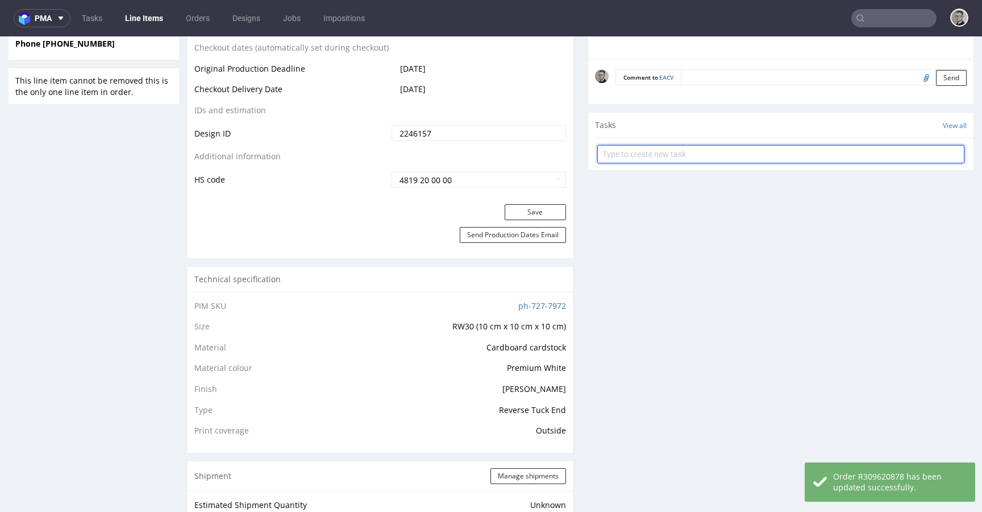
click at [722, 152] on input "text" at bounding box center [780, 154] width 367 height 18
type input "issue"
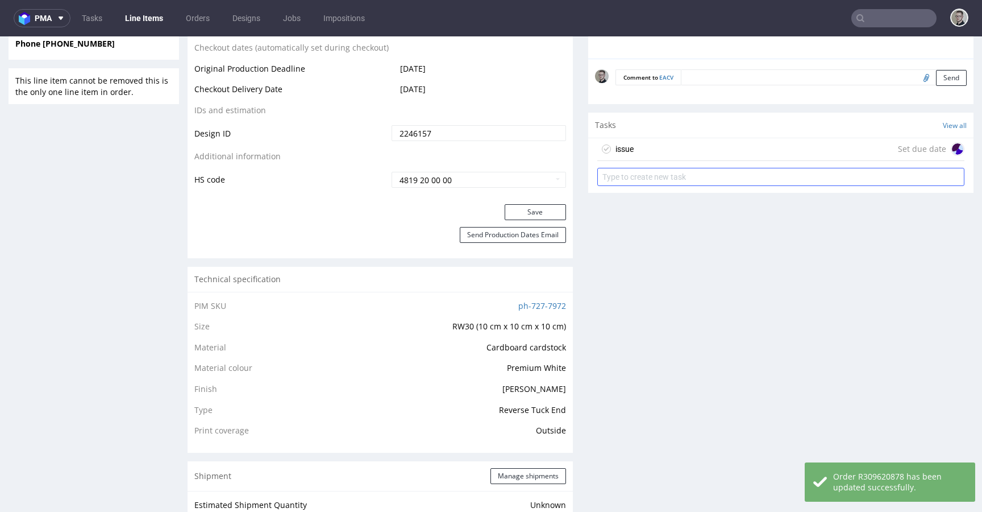
click at [722, 152] on div "issue Set due date" at bounding box center [780, 149] width 367 height 23
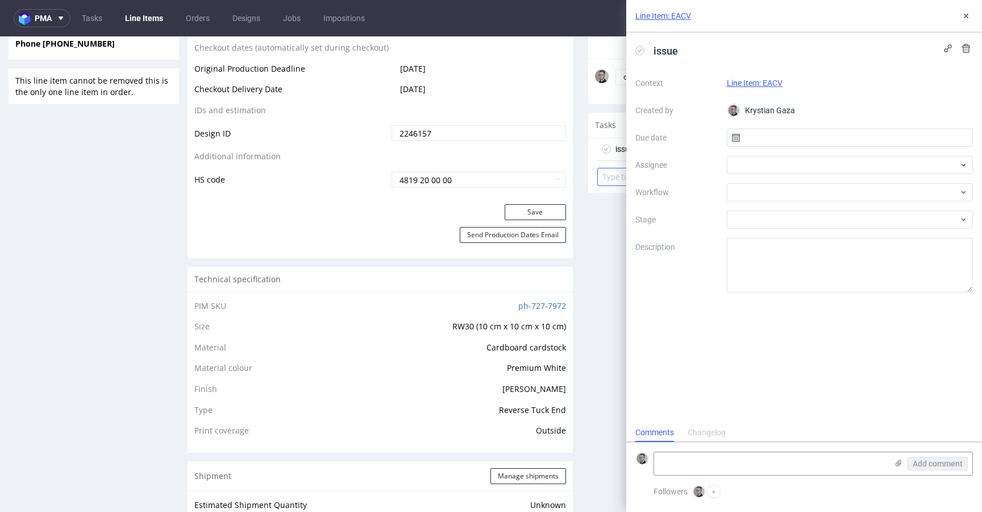
scroll to position [9, 0]
click at [754, 144] on input "text" at bounding box center [850, 137] width 247 height 18
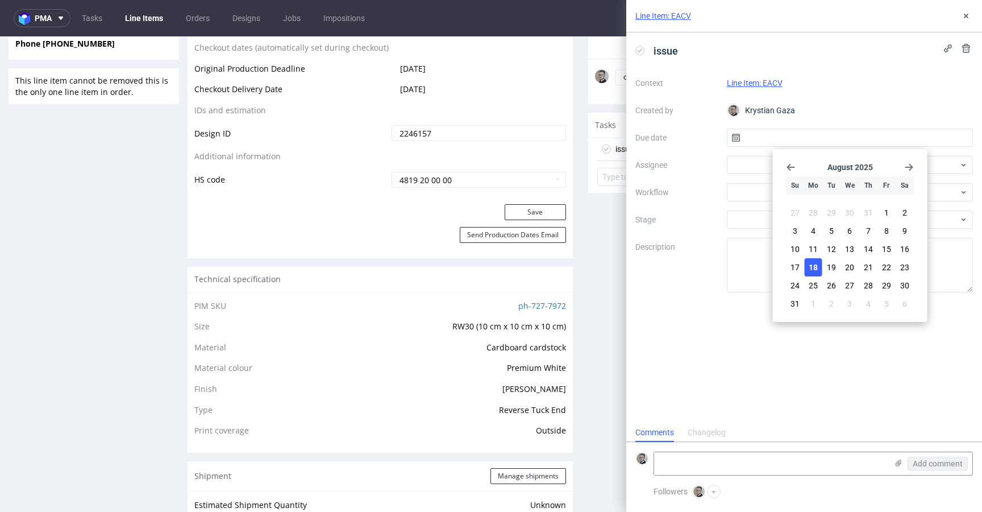
click at [814, 261] on span "18" at bounding box center [813, 266] width 9 height 11
type input "[DATE]"
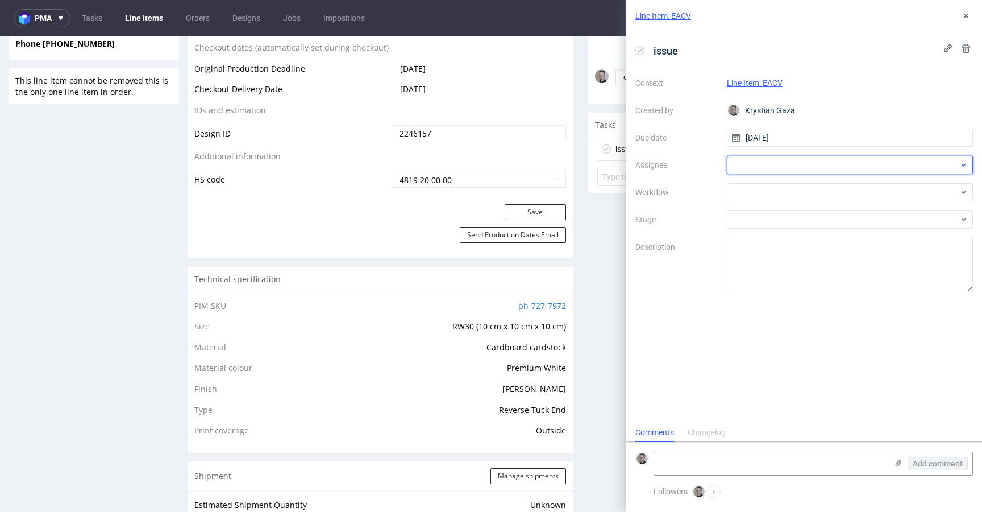
click at [834, 159] on div at bounding box center [850, 165] width 247 height 18
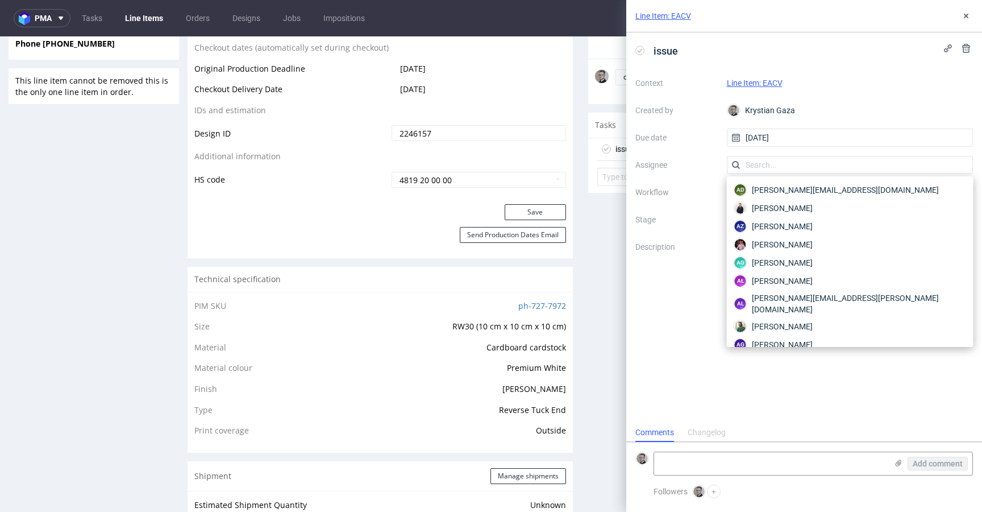
click at [834, 159] on input "text" at bounding box center [850, 165] width 247 height 18
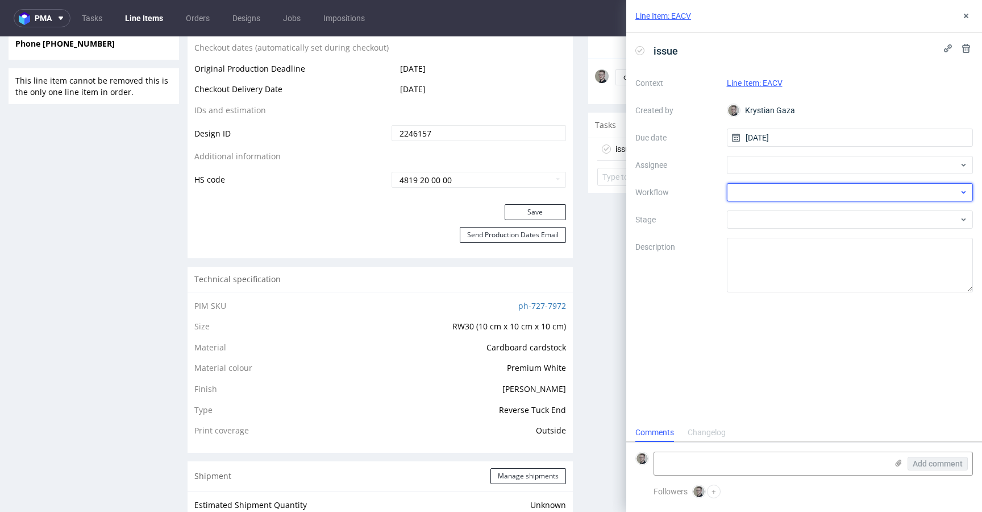
click at [792, 189] on div at bounding box center [850, 192] width 247 height 18
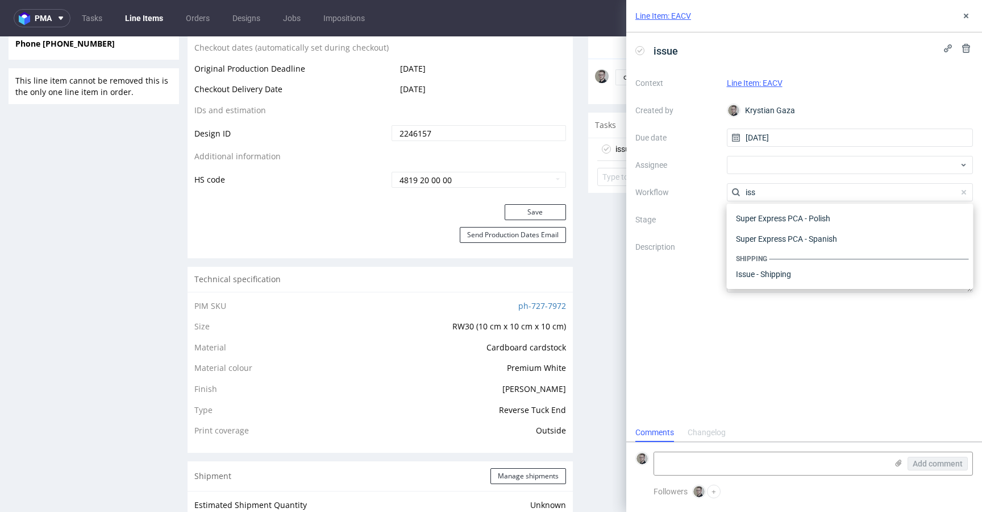
scroll to position [0, 0]
type input "iss"
click at [806, 227] on div "DTP - Issue" at bounding box center [850, 233] width 238 height 20
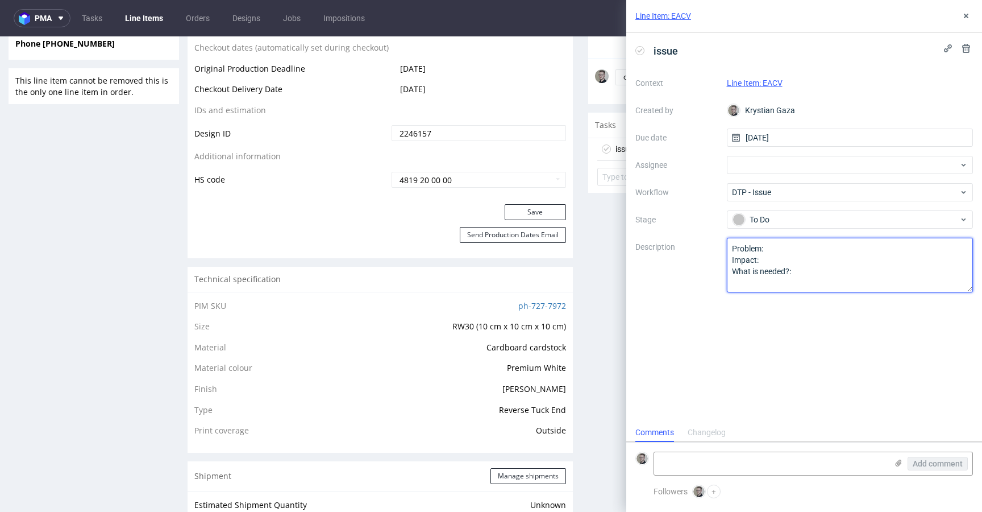
click at [823, 264] on textarea "Problem: Impact: What is needed?:" at bounding box center [850, 265] width 247 height 55
drag, startPoint x: 813, startPoint y: 281, endPoint x: 644, endPoint y: 193, distance: 190.7
click at [644, 193] on div "Context Line Item: EACV Created by Krystian Gaza Due date 18/08/2025 Assignee W…" at bounding box center [804, 183] width 338 height 218
paste textarea "Files rejected by the client (06:47PM 14 Aug 2025), the reason was: the client …"
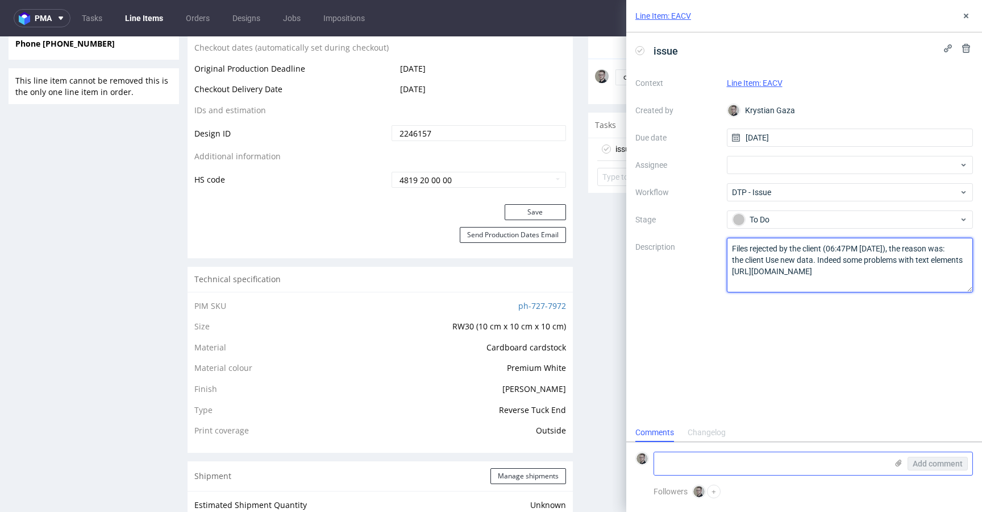
type textarea "Files rejected by the client (06:47PM 14 Aug 2025), the reason was: the client …"
click at [807, 458] on textarea at bounding box center [770, 463] width 233 height 23
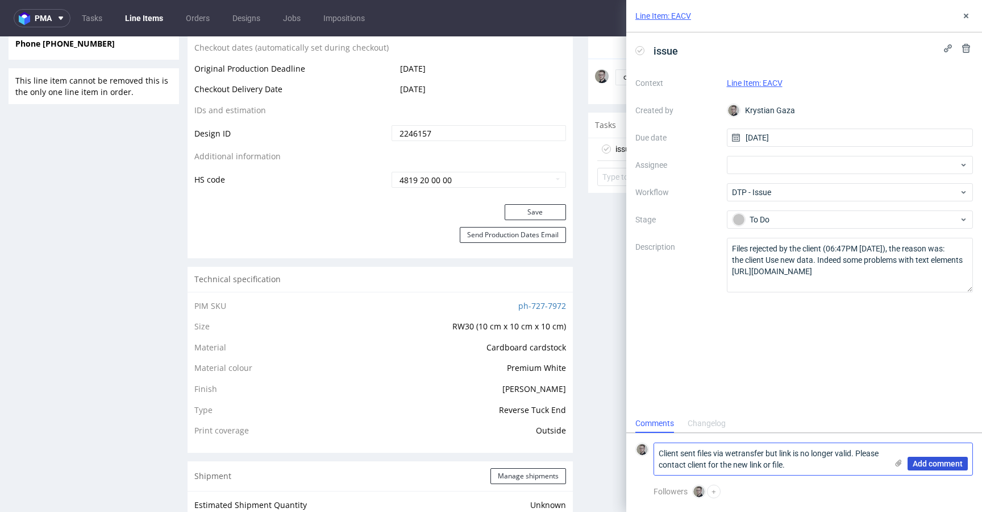
type textarea "Client sent files via wetransfer but link is no longer valid. Please contact cl…"
click at [939, 465] on span "Add comment" at bounding box center [938, 463] width 50 height 8
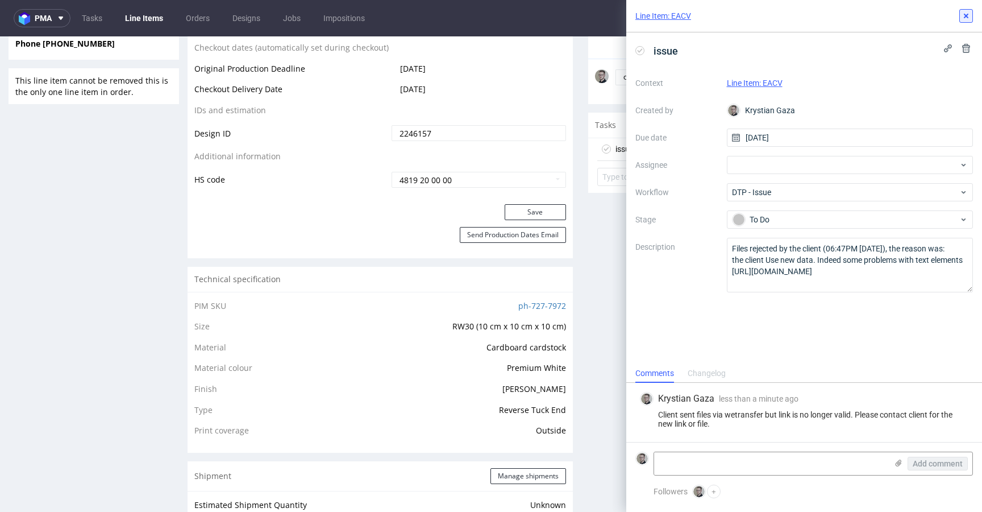
click at [966, 14] on icon at bounding box center [966, 15] width 9 height 9
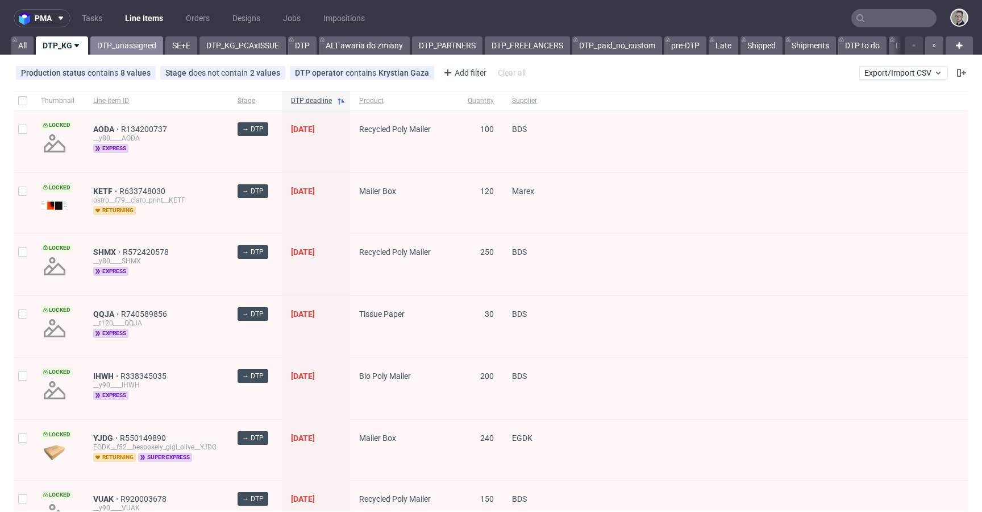
click at [125, 43] on link "DTP_unassigned" at bounding box center [126, 45] width 73 height 18
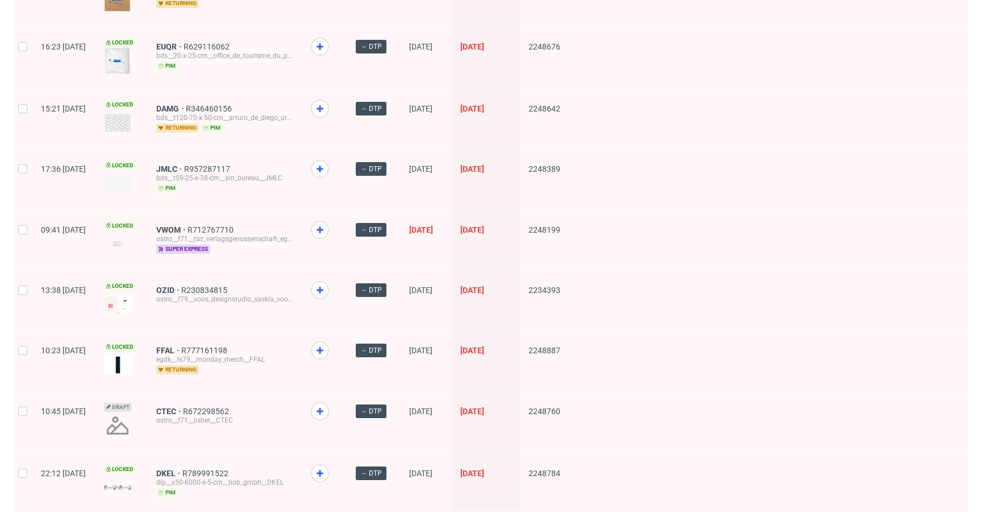
scroll to position [1505, 0]
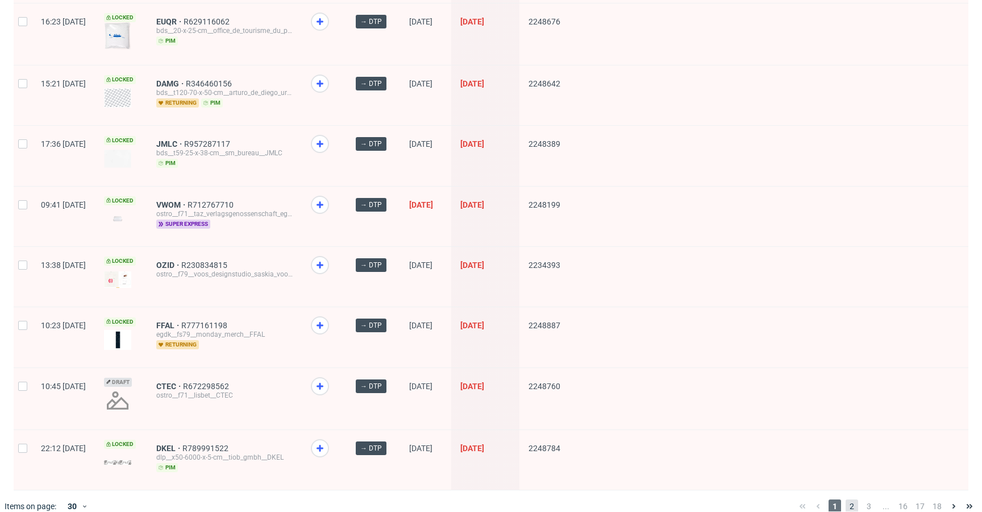
click at [846, 499] on span "2" at bounding box center [852, 506] width 13 height 14
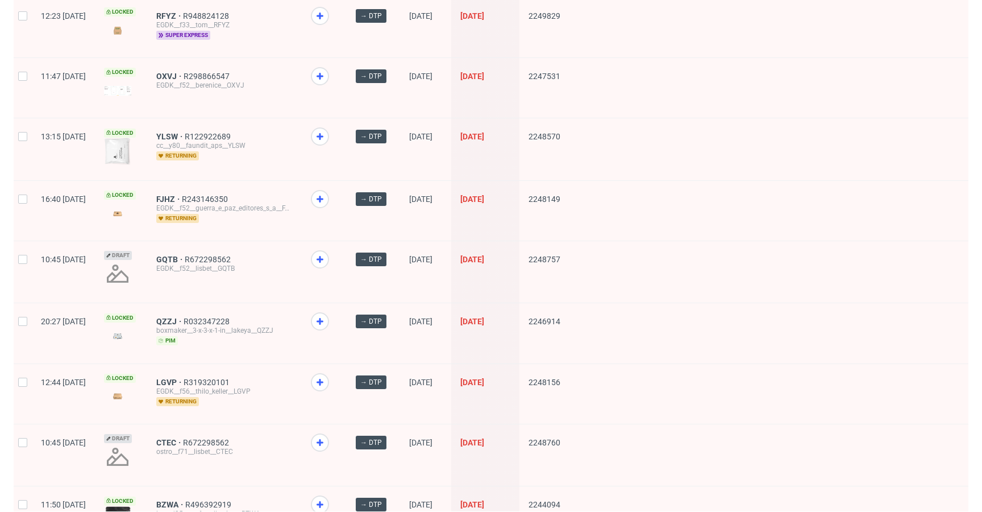
scroll to position [296, 0]
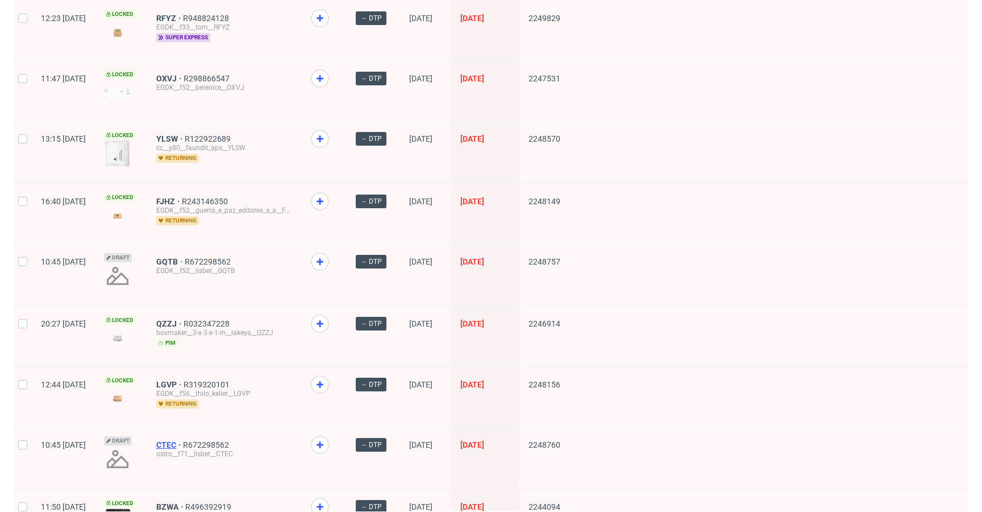
click at [183, 440] on span "CTEC" at bounding box center [169, 444] width 27 height 9
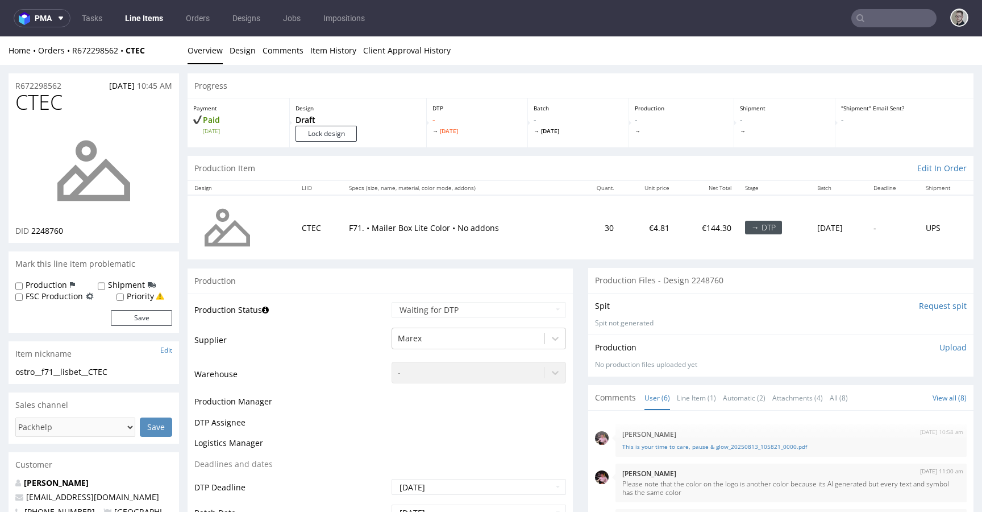
scroll to position [71, 0]
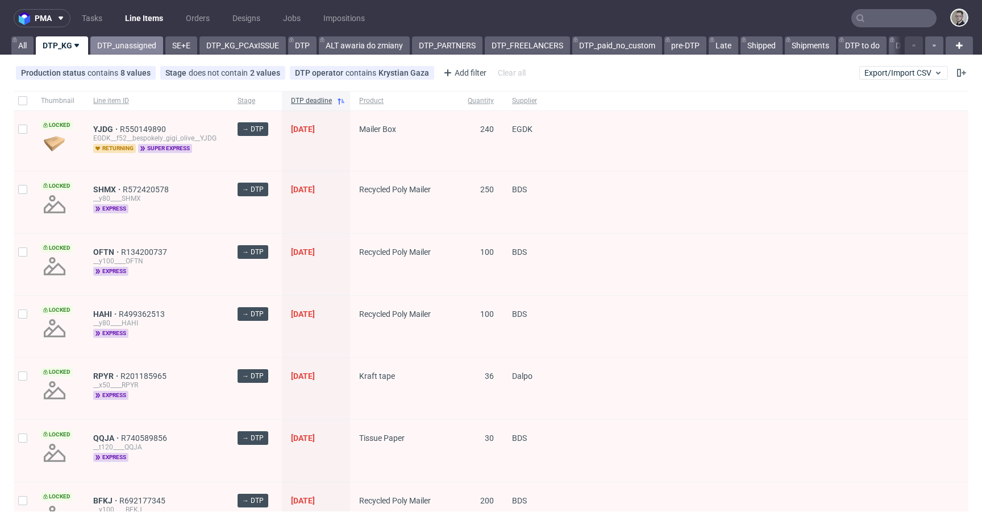
click at [131, 49] on link "DTP_unassigned" at bounding box center [126, 45] width 73 height 18
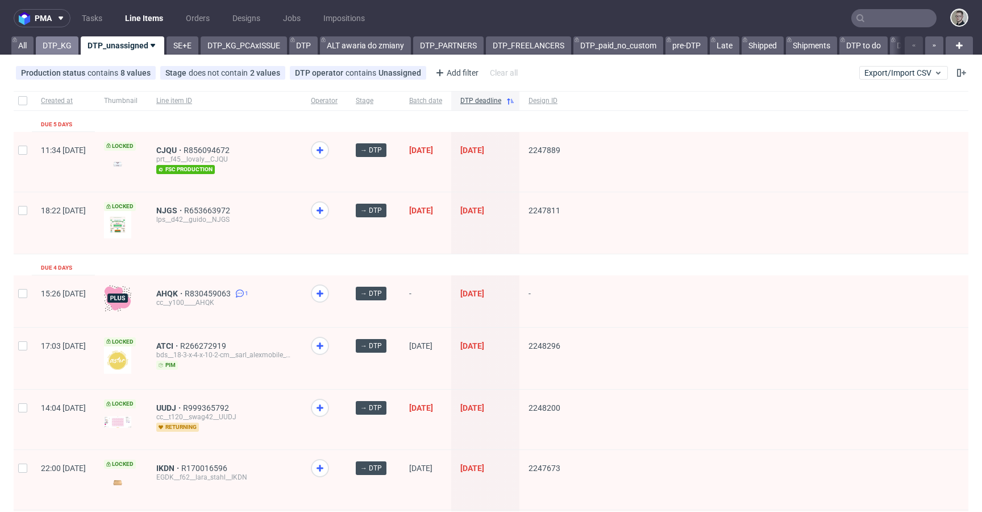
click at [65, 38] on link "DTP_KG" at bounding box center [57, 45] width 43 height 18
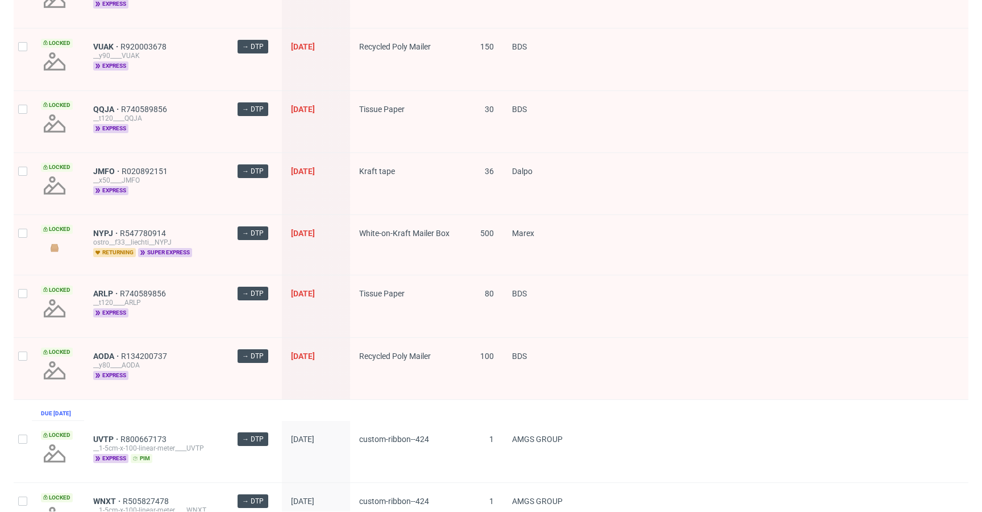
scroll to position [1520, 0]
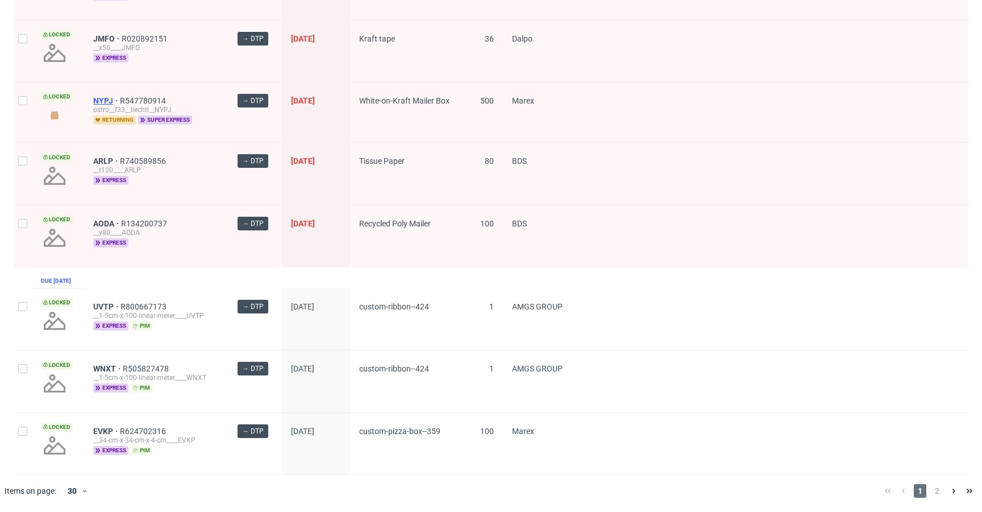
click at [99, 96] on span "NYPJ" at bounding box center [106, 100] width 27 height 9
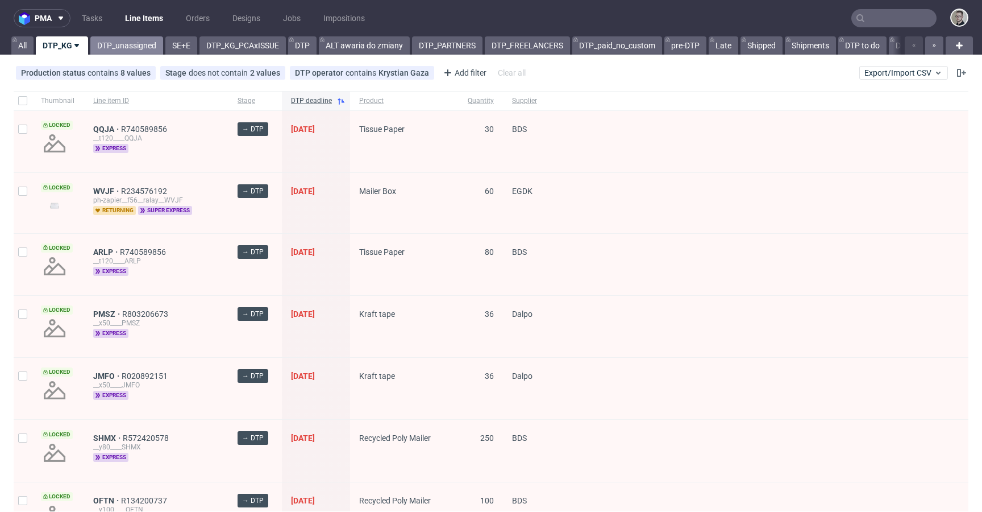
click at [114, 52] on link "DTP_unassigned" at bounding box center [126, 45] width 73 height 18
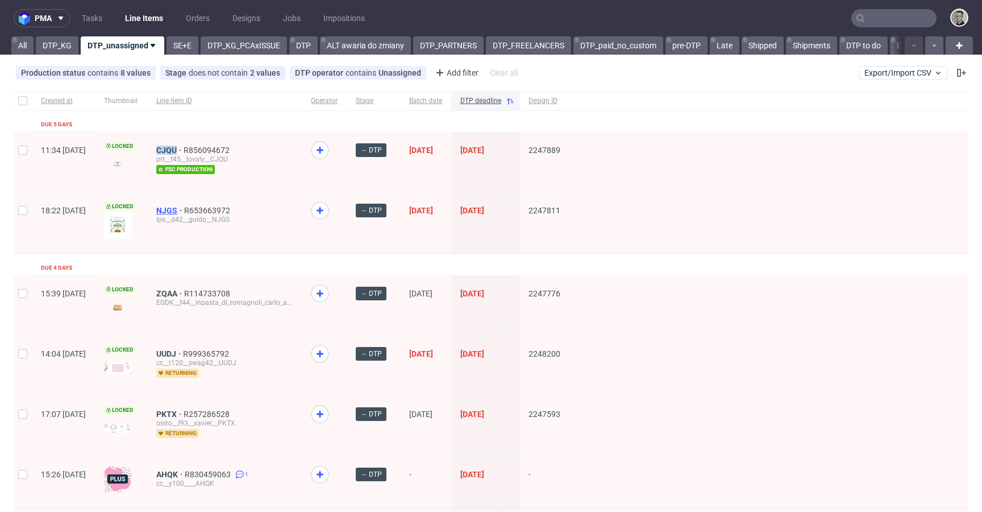
click at [184, 206] on span "NJGS" at bounding box center [170, 210] width 28 height 9
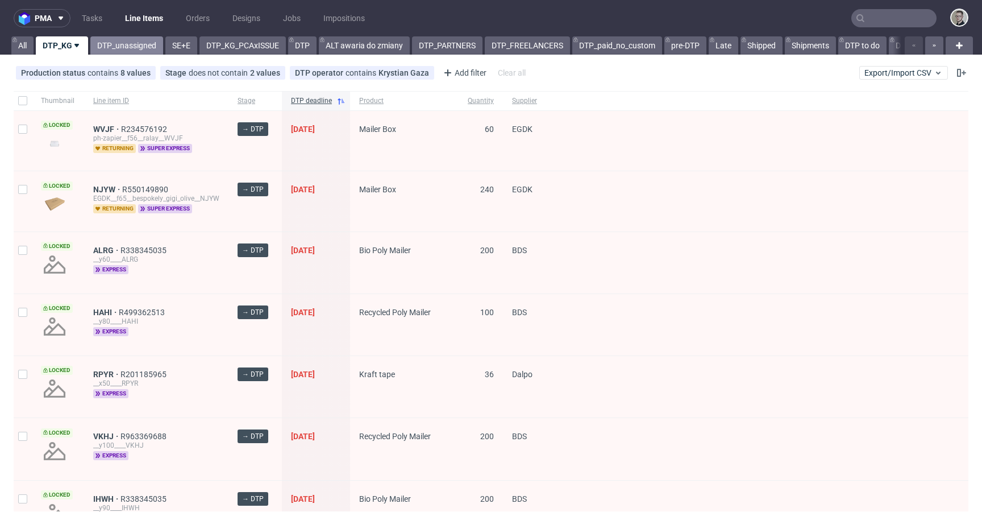
click at [148, 43] on link "DTP_unassigned" at bounding box center [126, 45] width 73 height 18
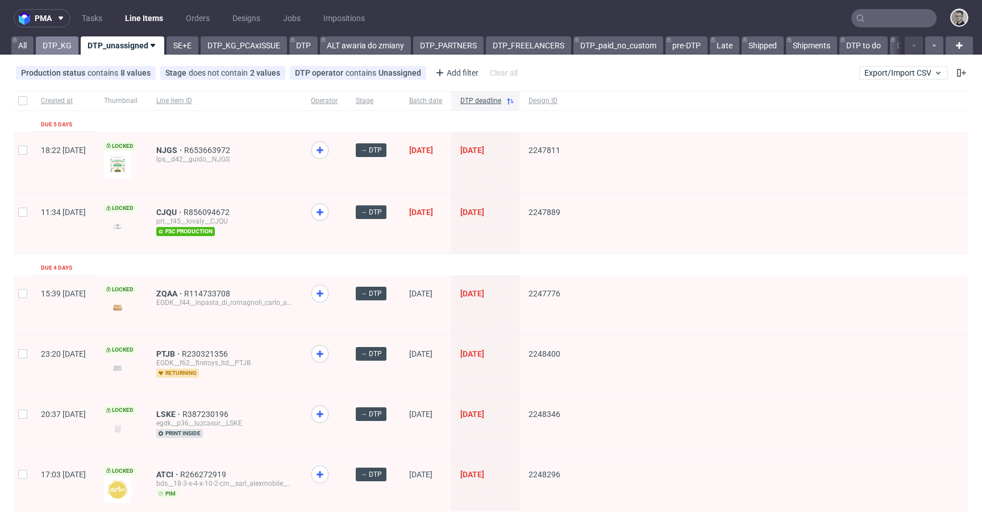
click at [60, 47] on link "DTP_KG" at bounding box center [57, 45] width 43 height 18
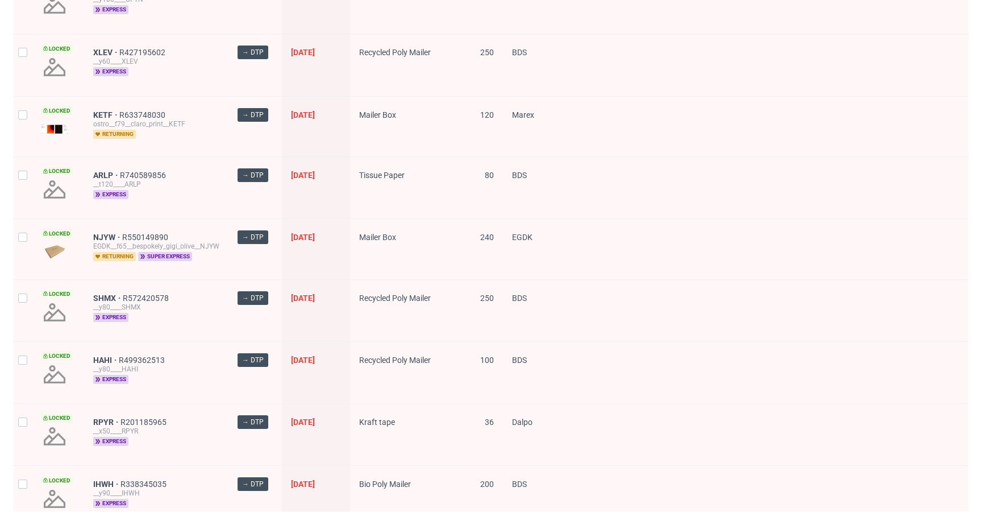
scroll to position [1520, 0]
